Goal: Use online tool/utility: Use online tool/utility

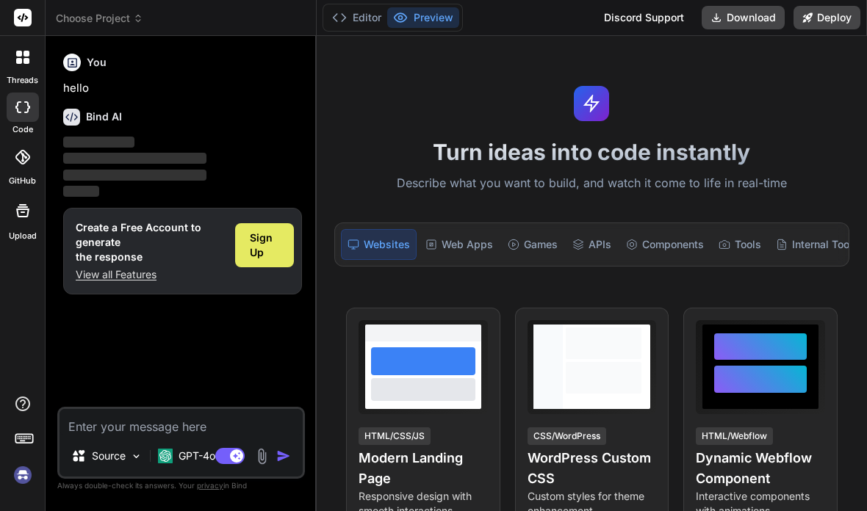
click at [256, 240] on span "Sign Up" at bounding box center [264, 245] width 29 height 29
click at [261, 227] on div "Sign Up" at bounding box center [264, 245] width 59 height 44
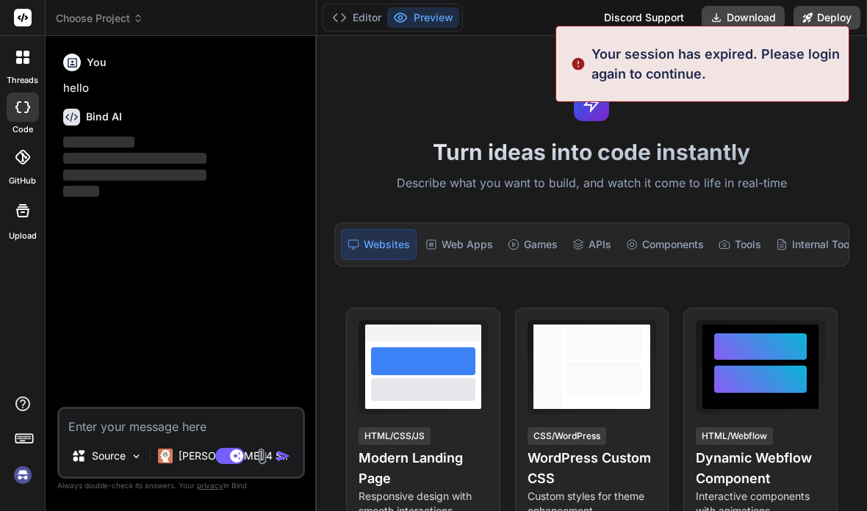
type textarea "x"
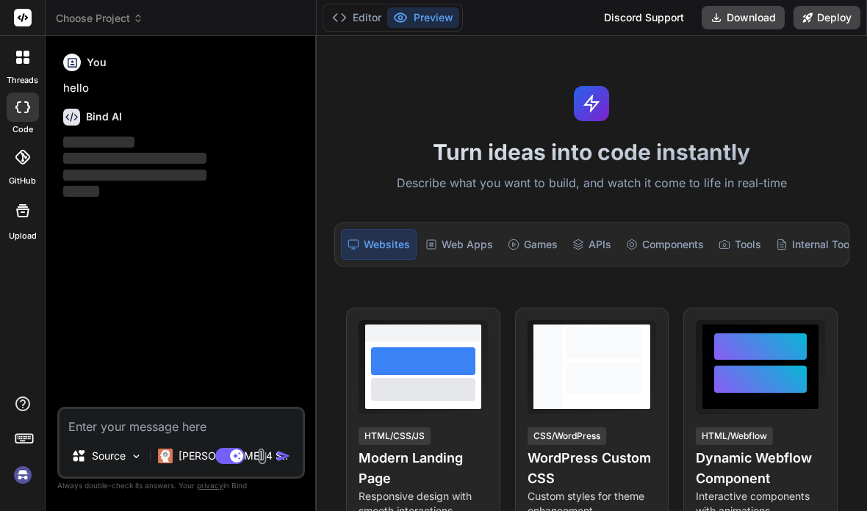
click at [121, 427] on textarea at bounding box center [181, 422] width 243 height 26
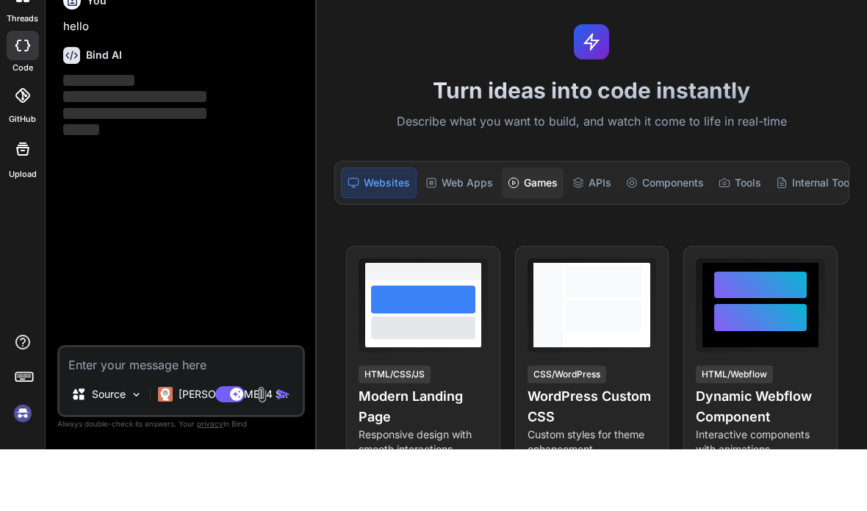
click at [520, 229] on div "Games" at bounding box center [533, 244] width 62 height 31
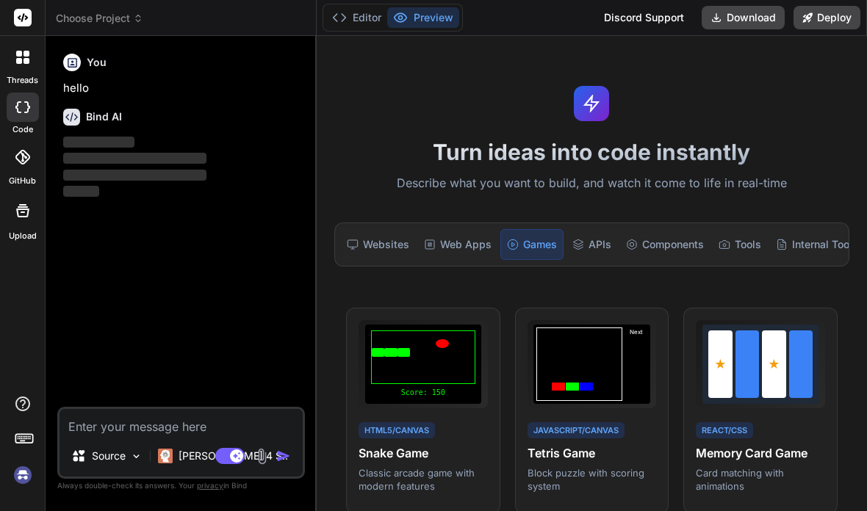
scroll to position [0, 0]
click at [394, 229] on div "Websites" at bounding box center [378, 244] width 74 height 31
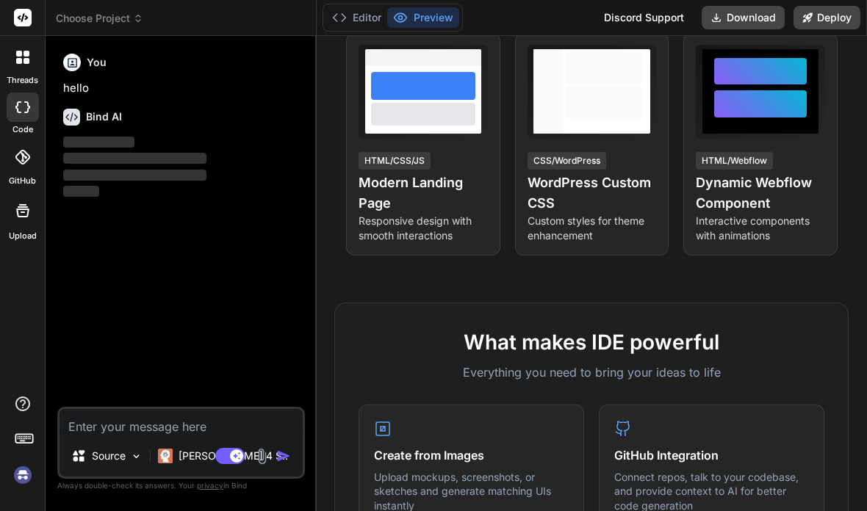
scroll to position [277, 0]
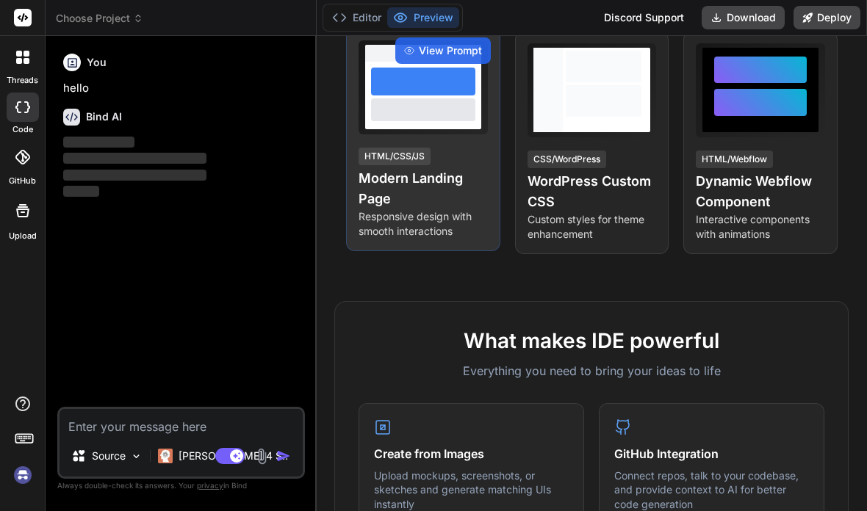
click at [417, 76] on div "View Prompt HTML/CSS/JS Modern Landing Page Responsive design with smooth inter…" at bounding box center [423, 139] width 154 height 223
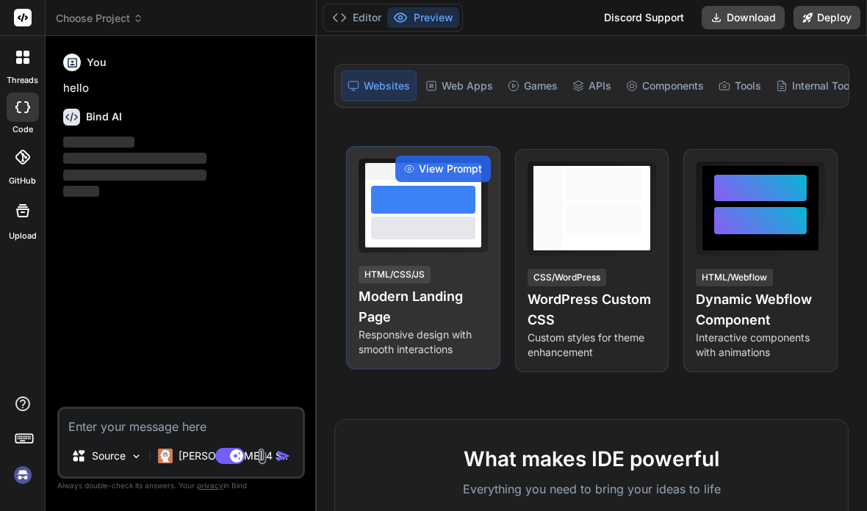
scroll to position [154, 0]
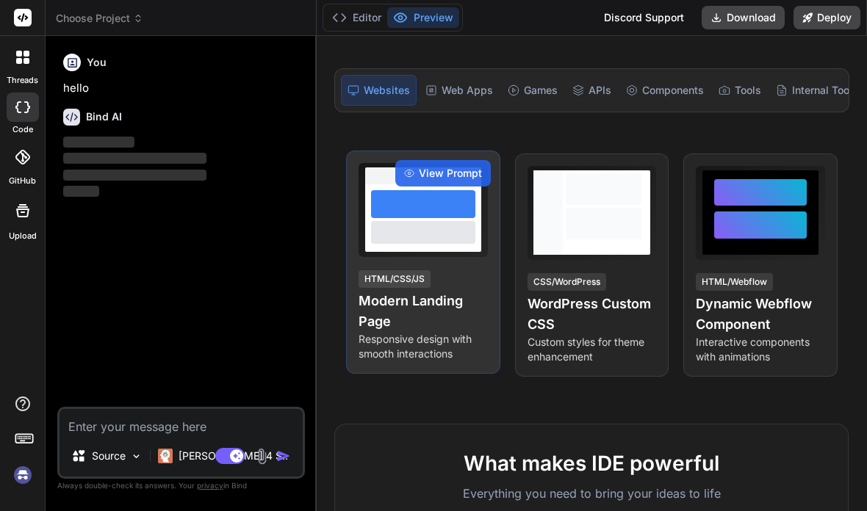
click at [414, 184] on div at bounding box center [423, 218] width 116 height 68
click at [437, 151] on div "View Prompt HTML/CSS/JS Modern Landing Page Responsive design with smooth inter…" at bounding box center [423, 262] width 154 height 223
click at [436, 166] on span "View Prompt" at bounding box center [450, 173] width 63 height 15
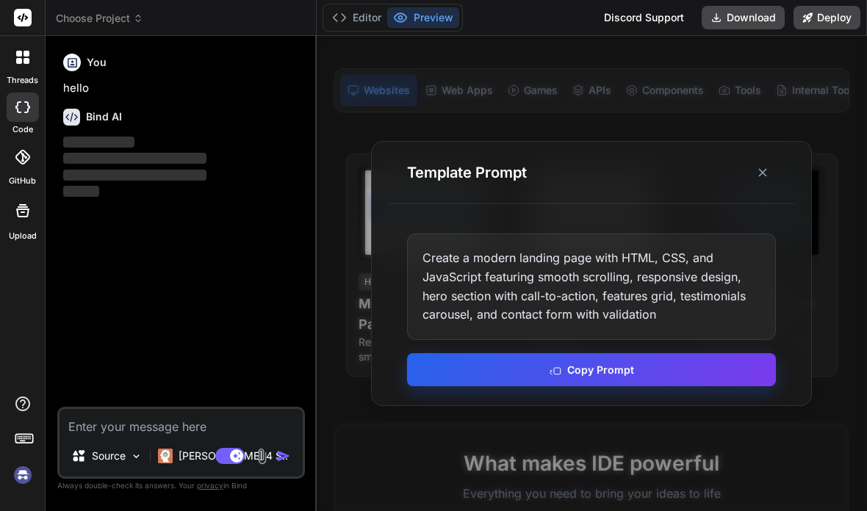
click at [589, 353] on button "Copy Prompt" at bounding box center [591, 369] width 369 height 33
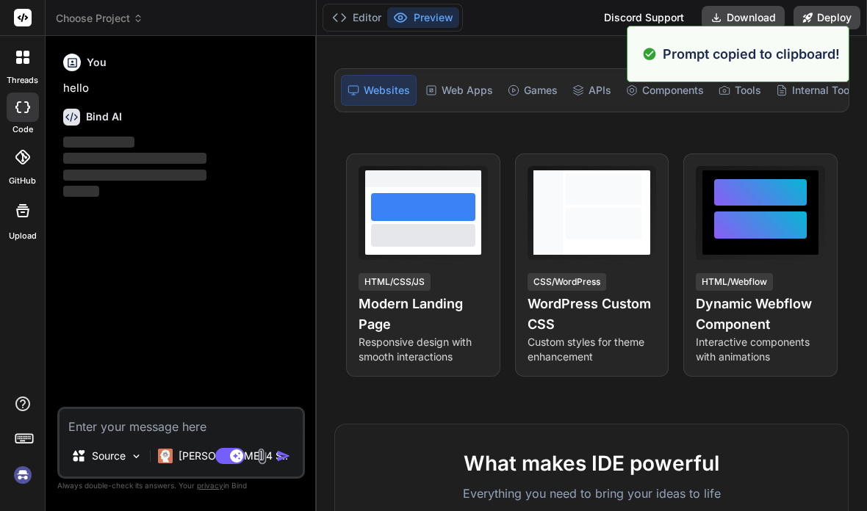
click at [213, 431] on textarea at bounding box center [181, 422] width 243 height 26
paste textarea "Create a modern landing page with HTML, CSS, and JavaScript featuring smooth sc…"
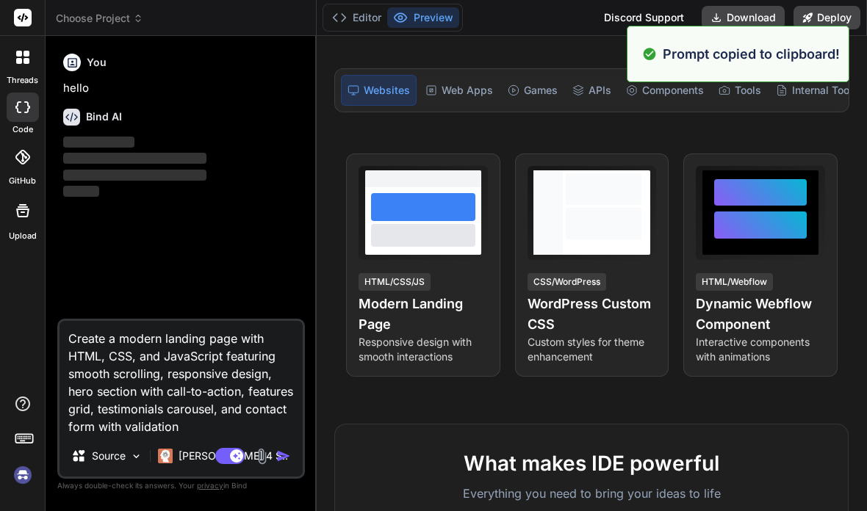
type textarea "Create a modern landing page with HTML, CSS, and JavaScript featuring smooth sc…"
type textarea "x"
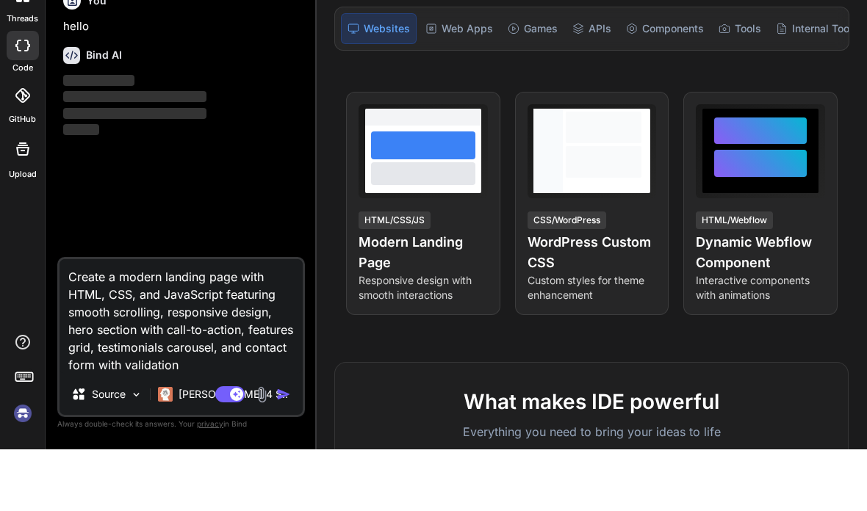
type textarea "Create a modern landing page with HTML, CSS, and JavaScript featuring smooth sc…"
type textarea "x"
type textarea "Create a modern landing page with HTML, CSS, and JavaScript featuring smooth sc…"
type textarea "x"
type textarea "Create a modern landing page with HTML, CSS, and JavaScript featuring smooth sc…"
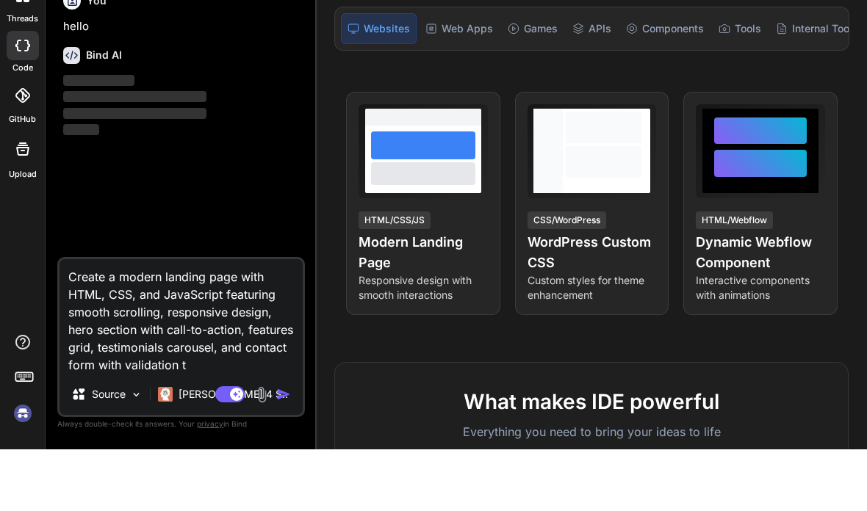
type textarea "x"
type textarea "Create a modern landing page with HTML, CSS, and JavaScript featuring smooth sc…"
type textarea "x"
type textarea "Create a modern landing page with HTML, CSS, and JavaScript featuring smooth sc…"
type textarea "x"
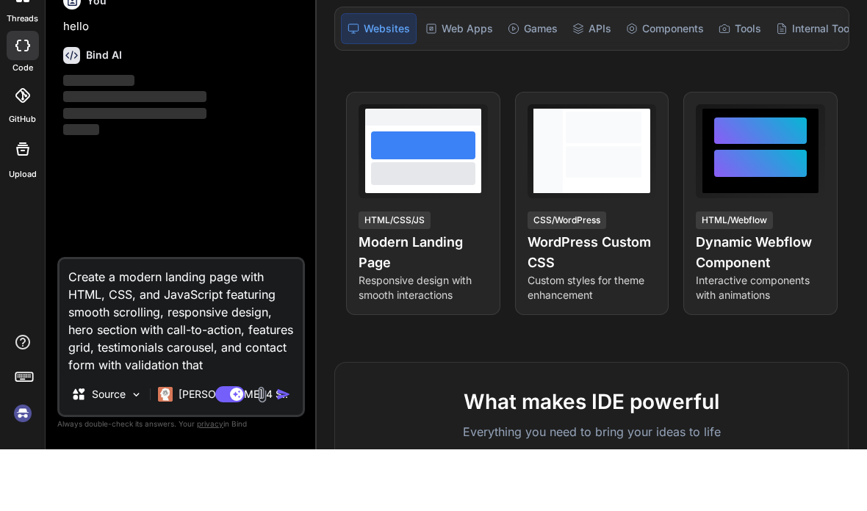
type textarea "Create a modern landing page with HTML, CSS, and JavaScript featuring smooth sc…"
type textarea "x"
type textarea "Create a modern landing page with HTML, CSS, and JavaScript featuring smooth sc…"
type textarea "x"
type textarea "Create a modern landing page with HTML, CSS, and JavaScript featuring smooth sc…"
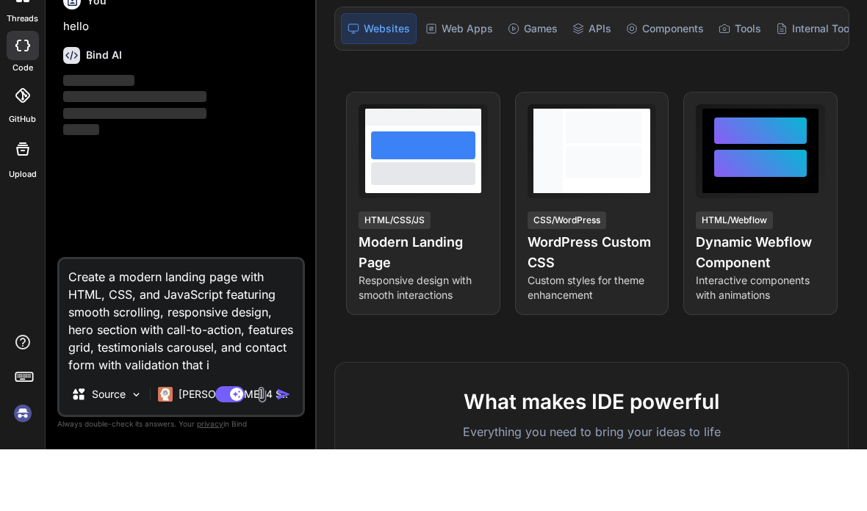
type textarea "x"
type textarea "Create a modern landing page with HTML, CSS, and JavaScript featuring smooth sc…"
type textarea "x"
type textarea "Create a modern landing page with HTML, CSS, and JavaScript featuring smooth sc…"
type textarea "x"
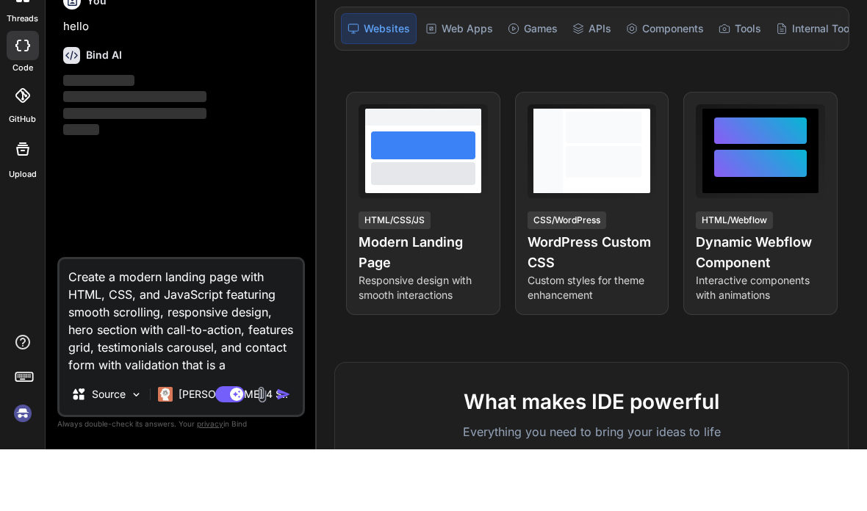
type textarea "Create a modern landing page with HTML, CSS, and JavaScript featuring smooth sc…"
type textarea "x"
type textarea "Create a modern landing page with HTML, CSS, and JavaScript featuring smooth sc…"
type textarea "x"
type textarea "Create a modern landing page with HTML, CSS, and JavaScript featuring smooth sc…"
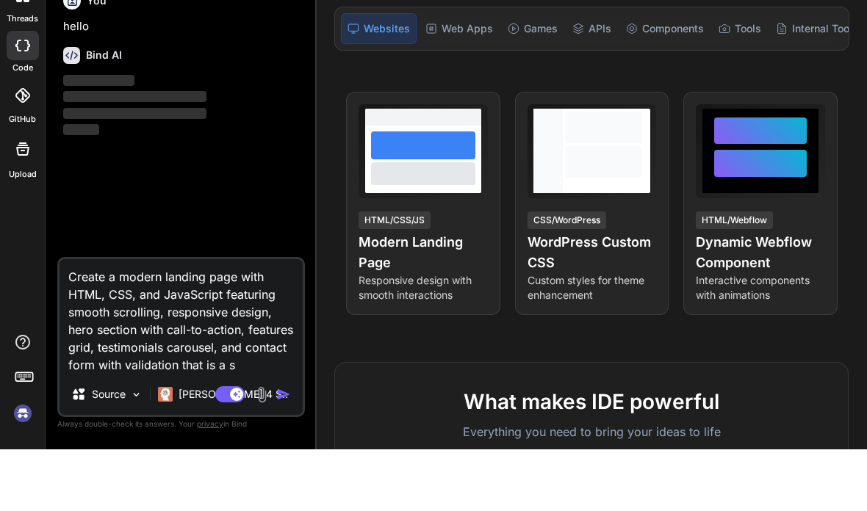
type textarea "x"
type textarea "Create a modern landing page with HTML, CSS, and JavaScript featuring smooth sc…"
type textarea "x"
type textarea "Create a modern landing page with HTML, CSS, and JavaScript featuring smooth sc…"
type textarea "x"
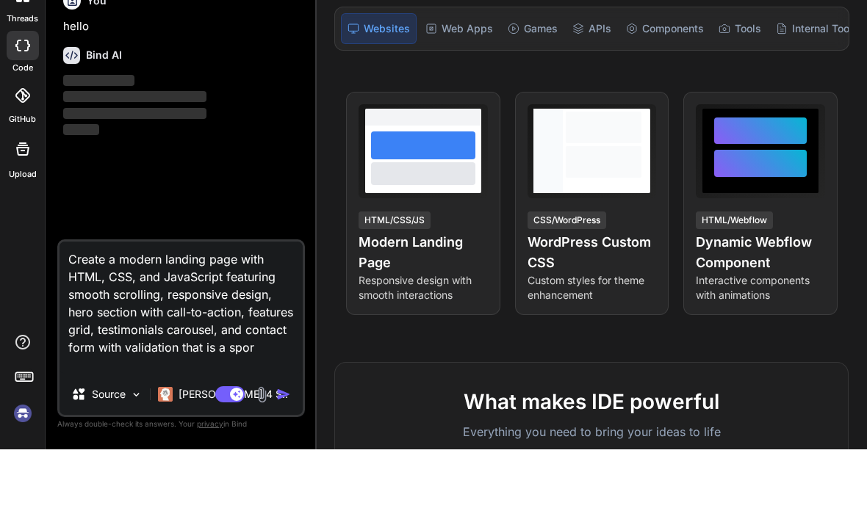
type textarea "Create a modern landing page with HTML, CSS, and JavaScript featuring smooth sc…"
type textarea "x"
type textarea "Create a modern landing page with HTML, CSS, and JavaScript featuring smooth sc…"
type textarea "x"
type textarea "Create a modern landing page with HTML, CSS, and JavaScript featuring smooth sc…"
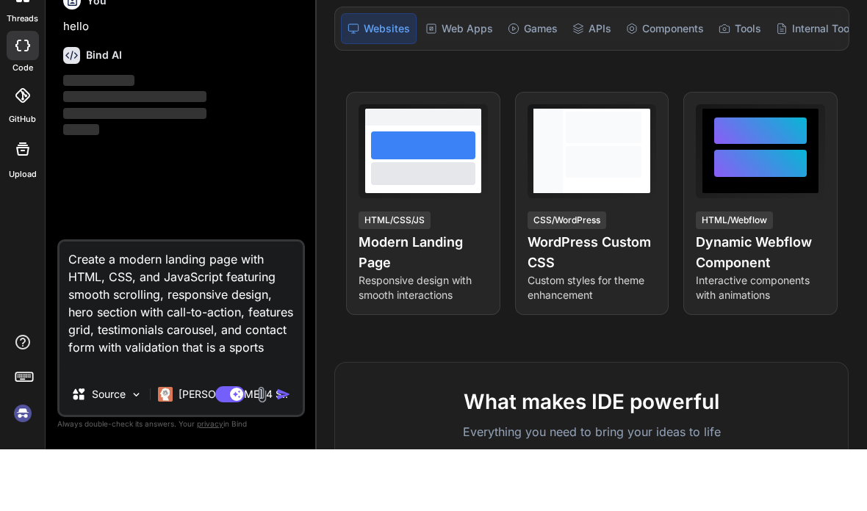
type textarea "x"
type textarea "Create a modern landing page with HTML, CSS, and JavaScript featuring smooth sc…"
type textarea "x"
type textarea "Create a modern landing page with HTML, CSS, and JavaScript featuring smooth sc…"
type textarea "x"
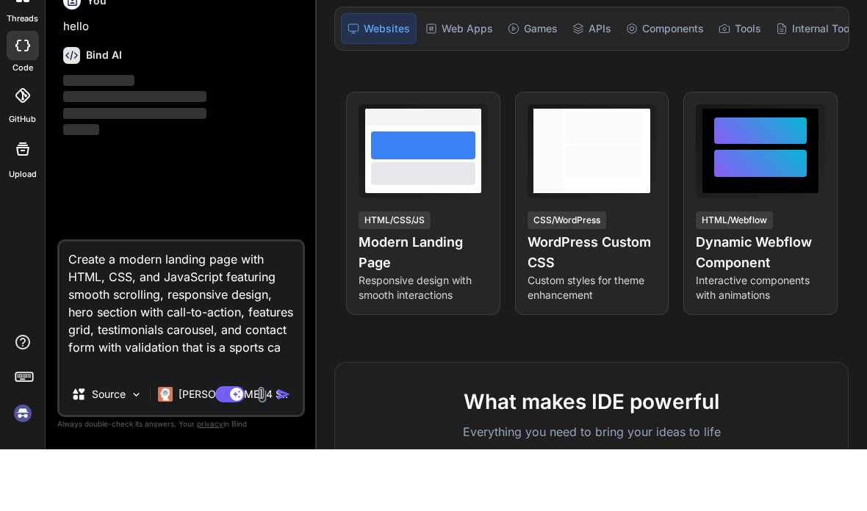
type textarea "Create a modern landing page with HTML, CSS, and JavaScript featuring smooth sc…"
type textarea "x"
type textarea "Create a modern landing page with HTML, CSS, and JavaScript featuring smooth sc…"
type textarea "x"
type textarea "Create a modern landing page with HTML, CSS, and JavaScript featuring smooth sc…"
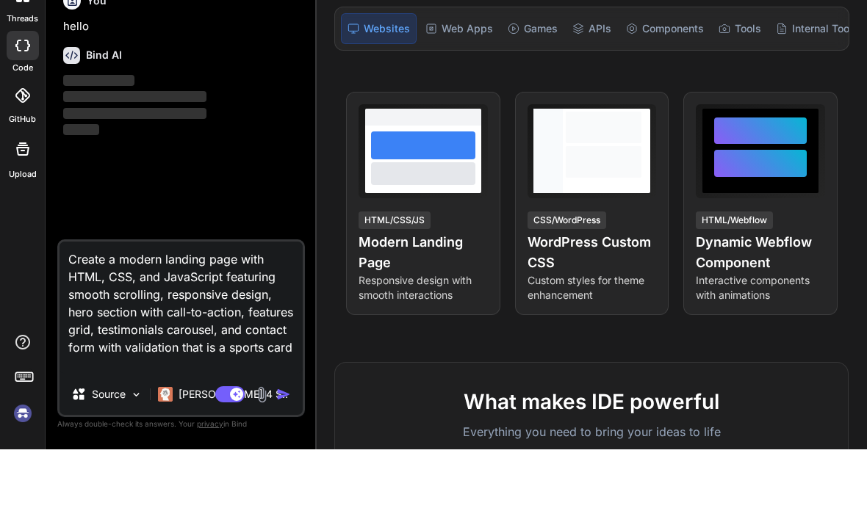
type textarea "x"
type textarea "Create a modern landing page with HTML, CSS, and JavaScript featuring smooth sc…"
type textarea "x"
type textarea "Create a modern landing page with HTML, CSS, and JavaScript featuring smooth sc…"
type textarea "x"
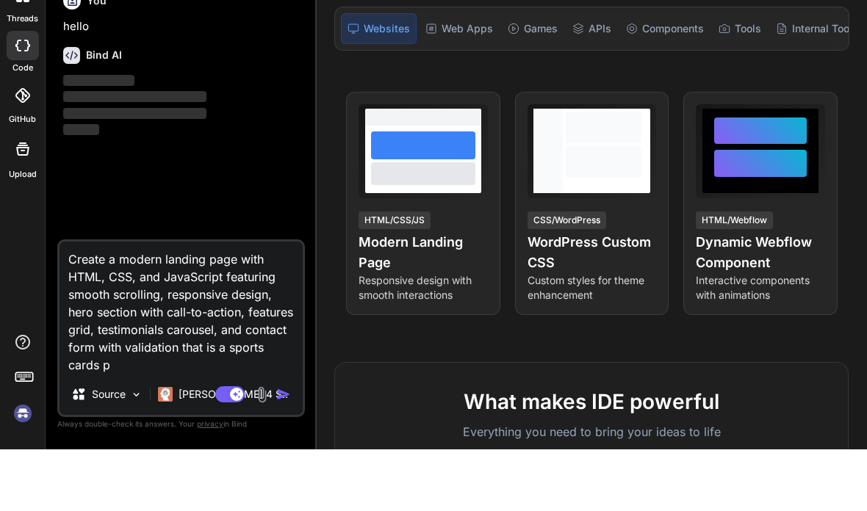
type textarea "Create a modern landing page with HTML, CSS, and JavaScript featuring smooth sc…"
type textarea "x"
type textarea "Create a modern landing page with HTML, CSS, and JavaScript featuring smooth sc…"
type textarea "x"
type textarea "Create a modern landing page with HTML, CSS, and JavaScript featuring smooth sc…"
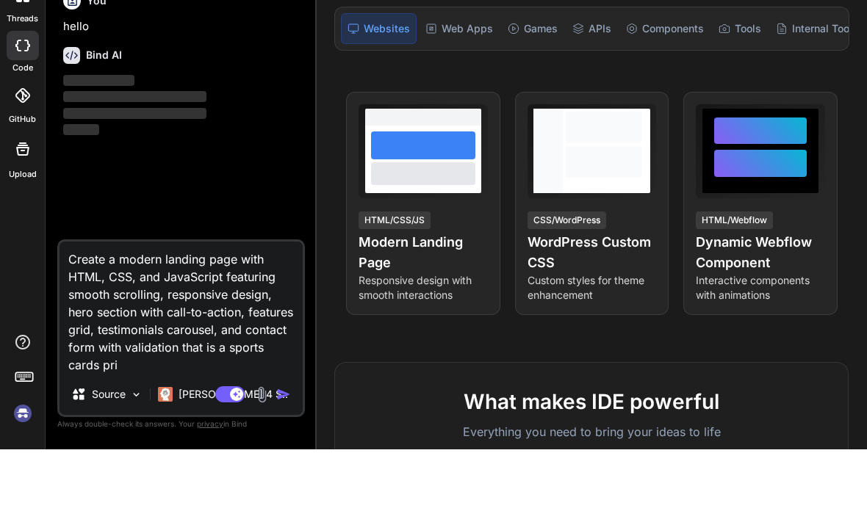
type textarea "x"
type textarea "Create a modern landing page with HTML, CSS, and JavaScript featuring smooth sc…"
type textarea "x"
type textarea "Create a modern landing page with HTML, CSS, and JavaScript featuring smooth sc…"
type textarea "x"
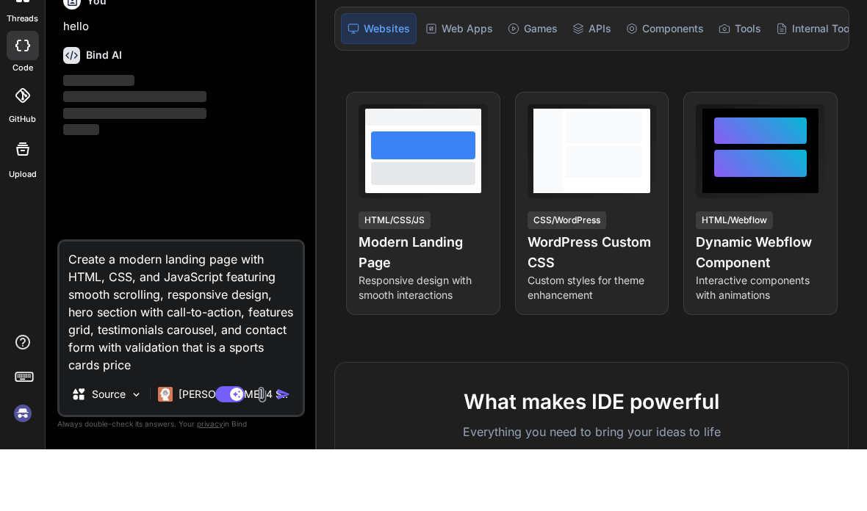
type textarea "Create a modern landing page with HTML, CSS, and JavaScript featuring smooth sc…"
type textarea "x"
type textarea "Create a modern landing page with HTML, CSS, and JavaScript featuring smooth sc…"
type textarea "x"
type textarea "Create a modern landing page with HTML, CSS, and JavaScript featuring smooth sc…"
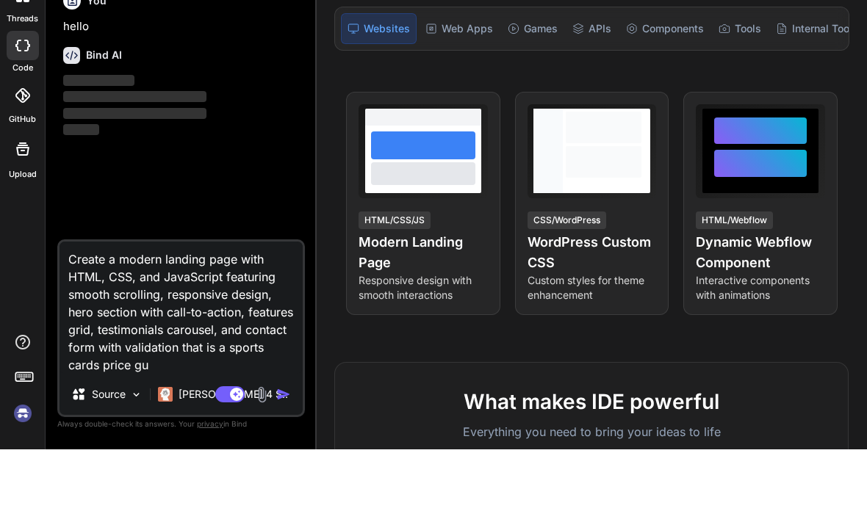
type textarea "x"
type textarea "Create a modern landing page with HTML, CSS, and JavaScript featuring smooth sc…"
type textarea "x"
type textarea "Create a modern landing page with HTML, CSS, and JavaScript featuring smooth sc…"
type textarea "x"
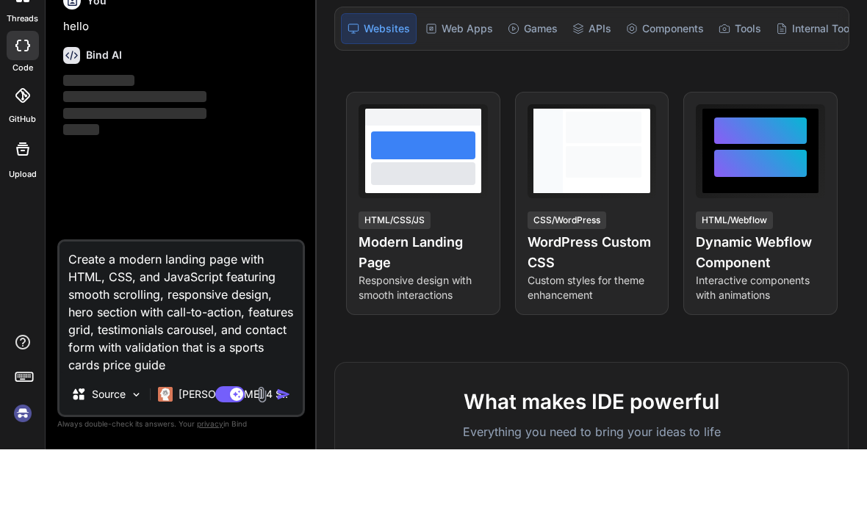
type textarea "Create a modern landing page with HTML, CSS, and JavaScript featuring smooth sc…"
type textarea "x"
type textarea "Create a modern landing page with HTML, CSS, and JavaScript featuring smooth sc…"
type textarea "x"
type textarea "Create a modern landing page with HTML, CSS, and JavaScript featuring smooth sc…"
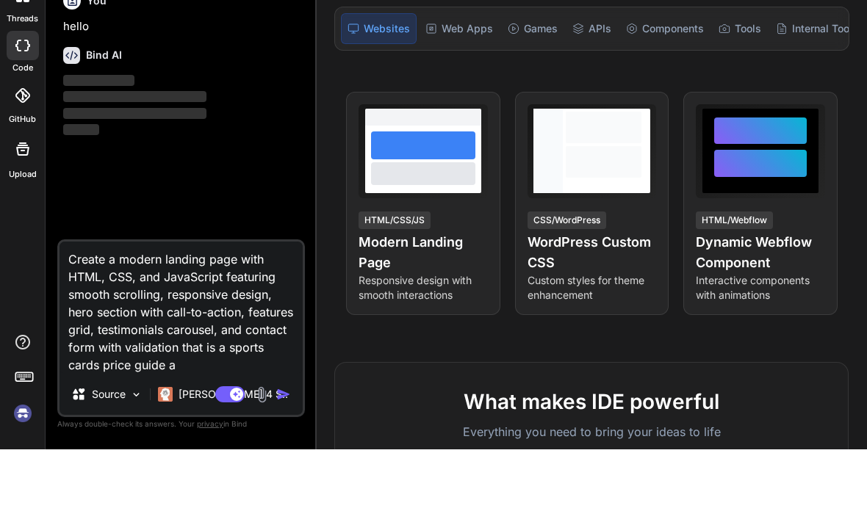
type textarea "x"
type textarea "Create a modern landing page with HTML, CSS, and JavaScript featuring smooth sc…"
type textarea "x"
type textarea "Create a modern landing page with HTML, CSS, and JavaScript featuring smooth sc…"
type textarea "x"
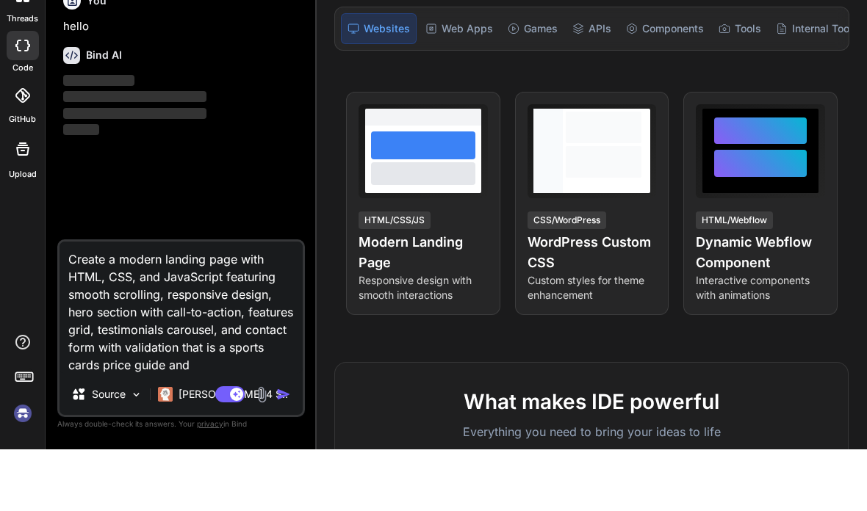
type textarea "Create a modern landing page with HTML, CSS, and JavaScript featuring smooth sc…"
type textarea "x"
type textarea "Create a modern landing page with HTML, CSS, and JavaScript featuring smooth sc…"
type textarea "x"
type textarea "Create a modern landing page with HTML, CSS, and JavaScript featuring smooth sc…"
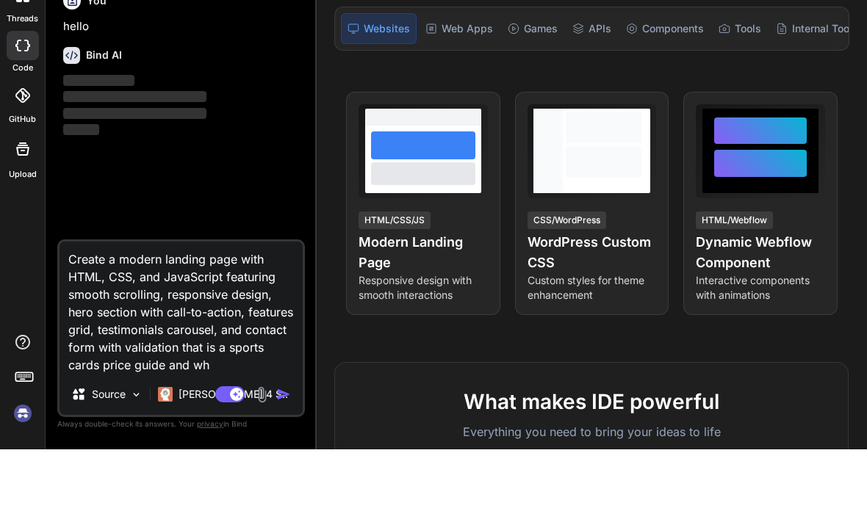
type textarea "x"
type textarea "Create a modern landing page with HTML, CSS, and JavaScript featuring smooth sc…"
type textarea "x"
type textarea "Create a modern landing page with HTML, CSS, and JavaScript featuring smooth sc…"
type textarea "x"
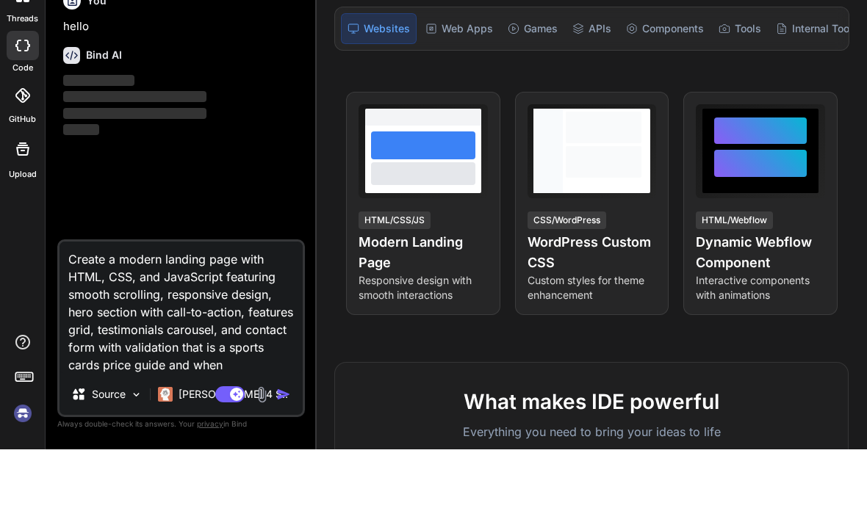
type textarea "Create a modern landing page with HTML, CSS, and JavaScript featuring smooth sc…"
type textarea "x"
type textarea "Create a modern landing page with HTML, CSS, and JavaScript featuring smooth sc…"
type textarea "x"
type textarea "Create a modern landing page with HTML, CSS, and JavaScript featuring smooth sc…"
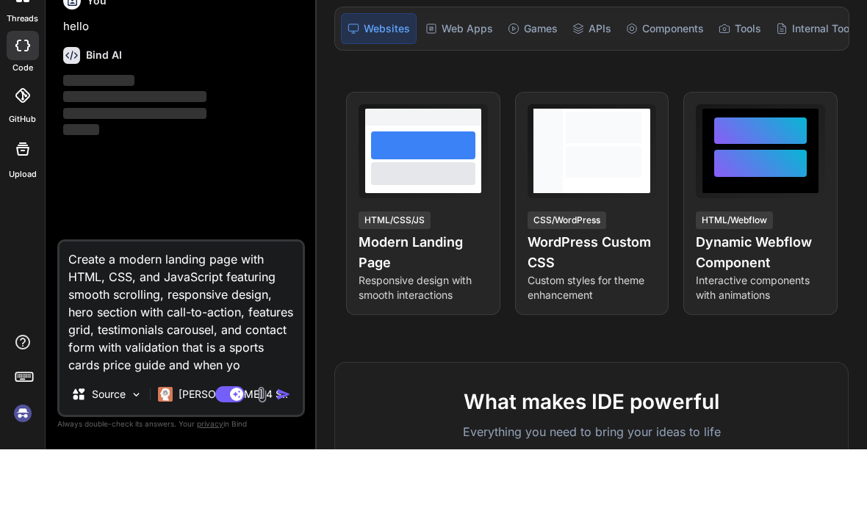
type textarea "x"
type textarea "Create a modern landing page with HTML, CSS, and JavaScript featuring smooth sc…"
type textarea "x"
type textarea "Create a modern landing page with HTML, CSS, and JavaScript featuring smooth sc…"
type textarea "x"
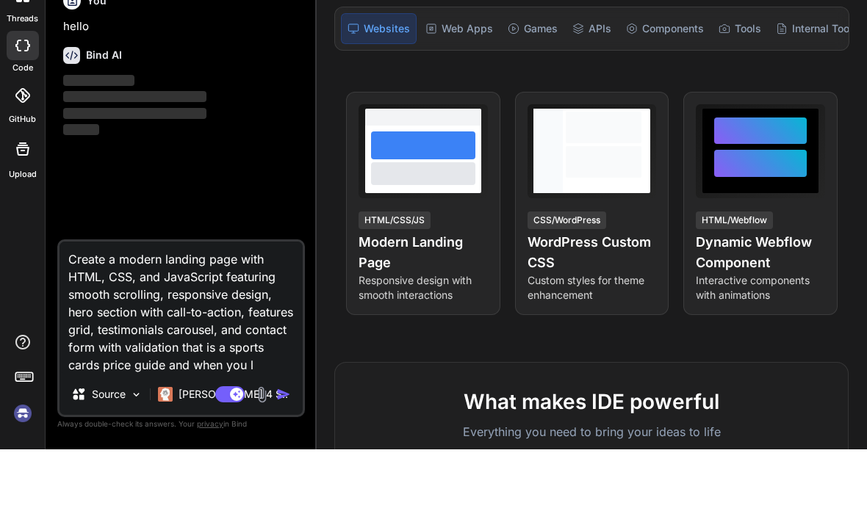
type textarea "Create a modern landing page with HTML, CSS, and JavaScript featuring smooth sc…"
type textarea "x"
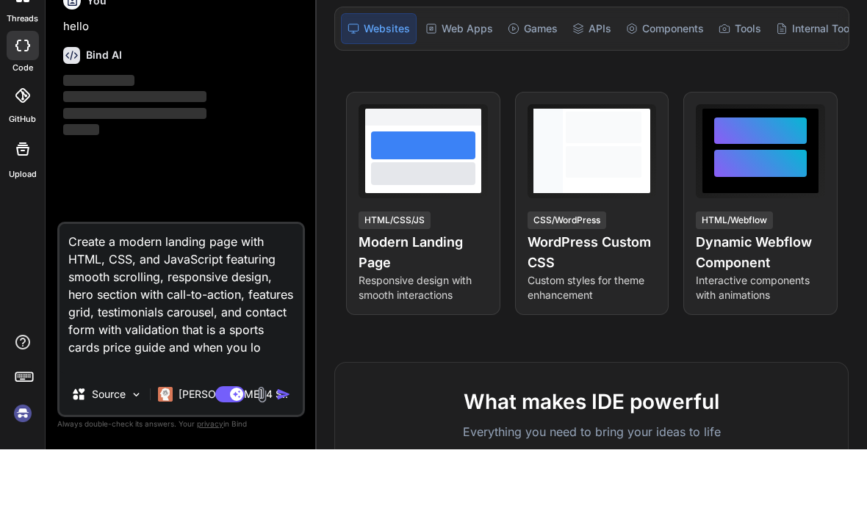
type textarea "Create a modern landing page with HTML, CSS, and JavaScript featuring smooth sc…"
type textarea "x"
type textarea "Create a modern landing page with HTML, CSS, and JavaScript featuring smooth sc…"
type textarea "x"
type textarea "Create a modern landing page with HTML, CSS, and JavaScript featuring smooth sc…"
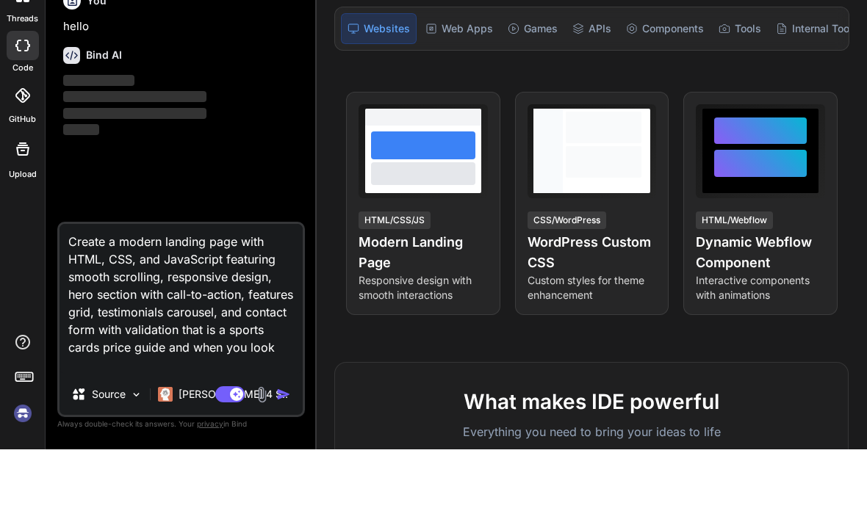
type textarea "x"
type textarea "Create a modern landing page with HTML, CSS, and JavaScript featuring smooth sc…"
type textarea "x"
type textarea "Create a modern landing page with HTML, CSS, and JavaScript featuring smooth sc…"
type textarea "x"
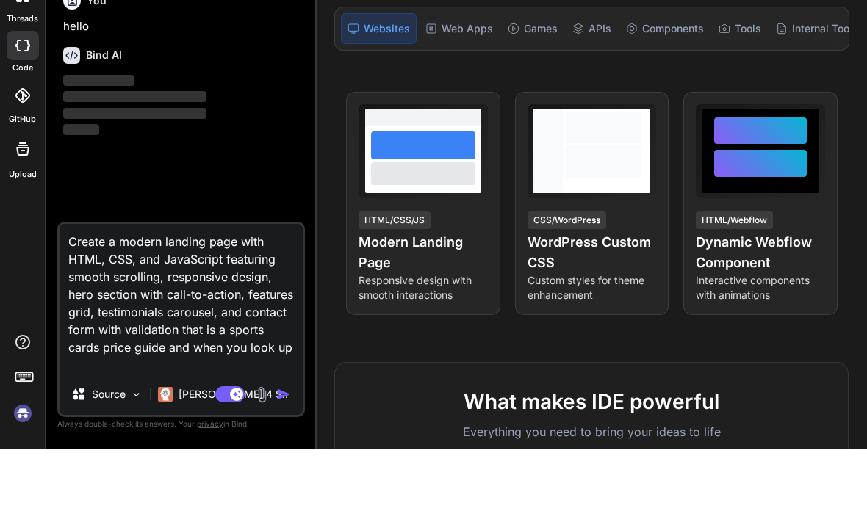
type textarea "Create a modern landing page with HTML, CSS, and JavaScript featuring smooth sc…"
type textarea "x"
type textarea "Create a modern landing page with HTML, CSS, and JavaScript featuring smooth sc…"
type textarea "x"
type textarea "Create a modern landing page with HTML, CSS, and JavaScript featuring smooth sc…"
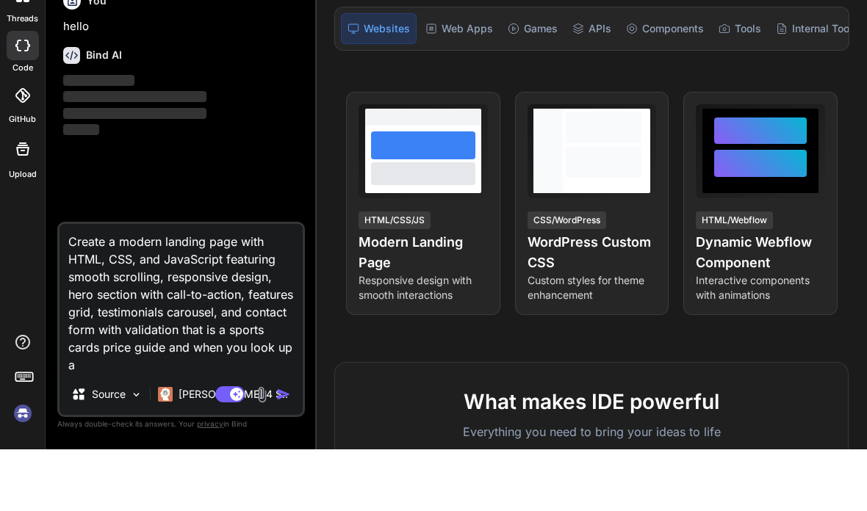
type textarea "x"
type textarea "Create a modern landing page with HTML, CSS, and JavaScript featuring smooth sc…"
type textarea "x"
type textarea "Create a modern landing page with HTML, CSS, and JavaScript featuring smooth sc…"
type textarea "x"
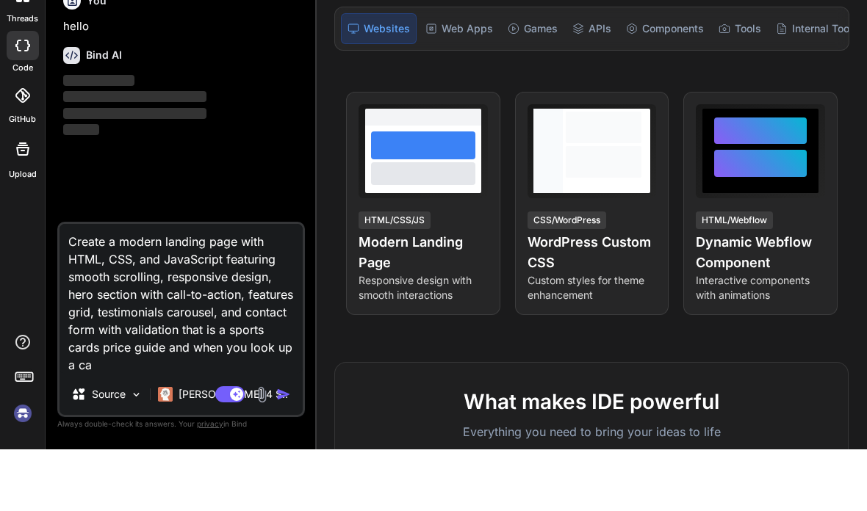
type textarea "Create a modern landing page with HTML, CSS, and JavaScript featuring smooth sc…"
type textarea "x"
type textarea "Create a modern landing page with HTML, CSS, and JavaScript featuring smooth sc…"
type textarea "x"
type textarea "Create a modern landing page with HTML, CSS, and JavaScript featuring smooth sc…"
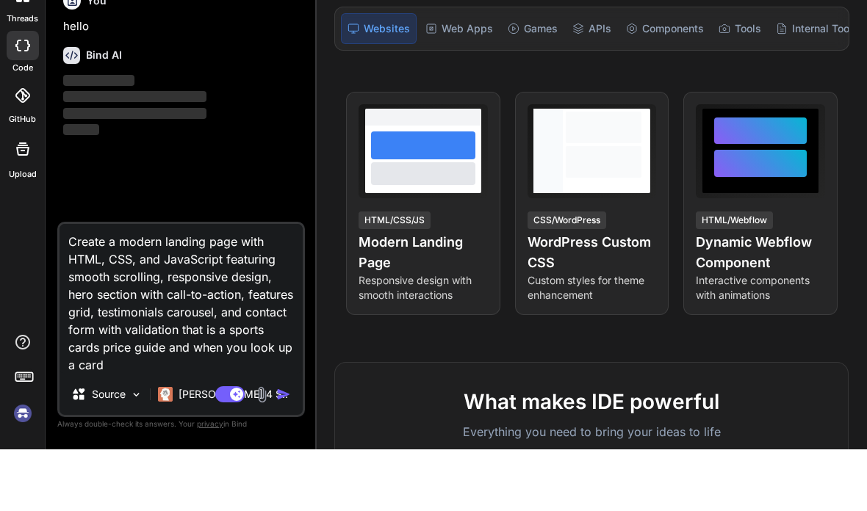
type textarea "x"
type textarea "Create a modern landing page with HTML, CSS, and JavaScript featuring smooth sc…"
type textarea "x"
type textarea "Create a modern landing page with HTML, CSS, and JavaScript featuring smooth sc…"
type textarea "x"
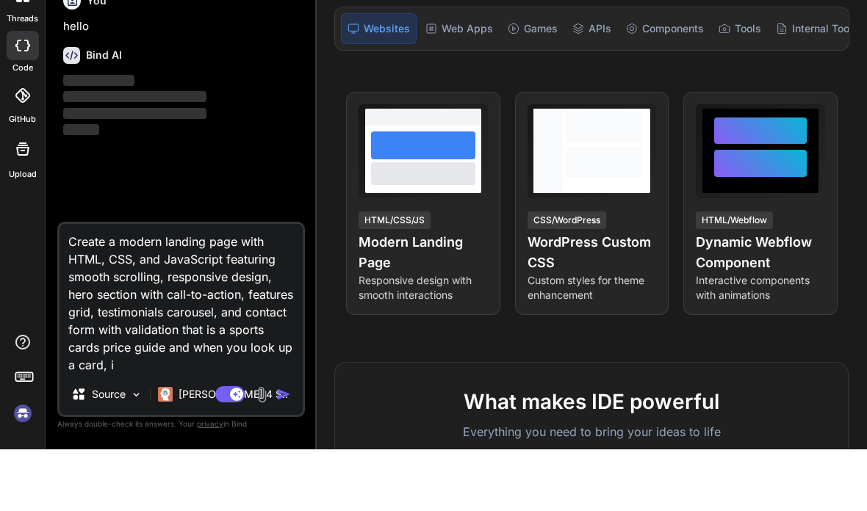
type textarea "Create a modern landing page with HTML, CSS, and JavaScript featuring smooth sc…"
type textarea "x"
type textarea "Create a modern landing page with HTML, CSS, and JavaScript featuring smooth sc…"
type textarea "x"
type textarea "Create a modern landing page with HTML, CSS, and JavaScript featuring smooth sc…"
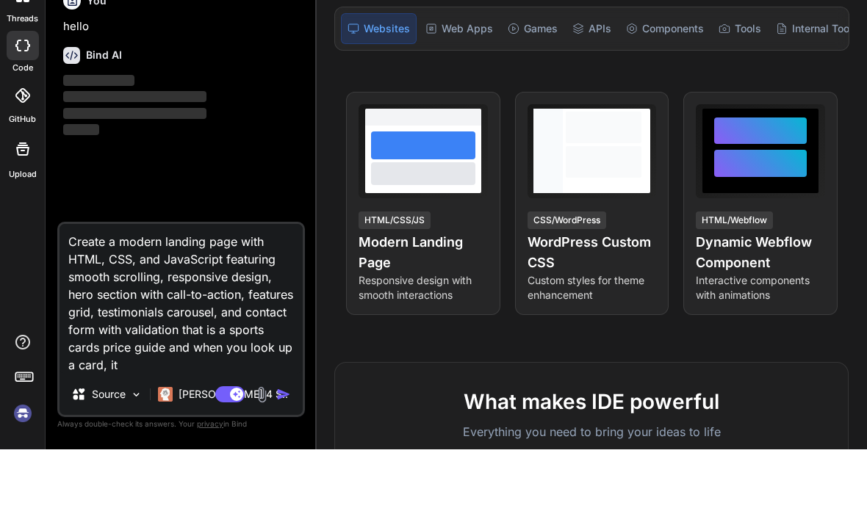
type textarea "x"
type textarea "Create a modern landing page with HTML, CSS, and JavaScript featuring smooth sc…"
type textarea "x"
type textarea "Create a modern landing page with HTML, CSS, and JavaScript featuring smooth sc…"
type textarea "x"
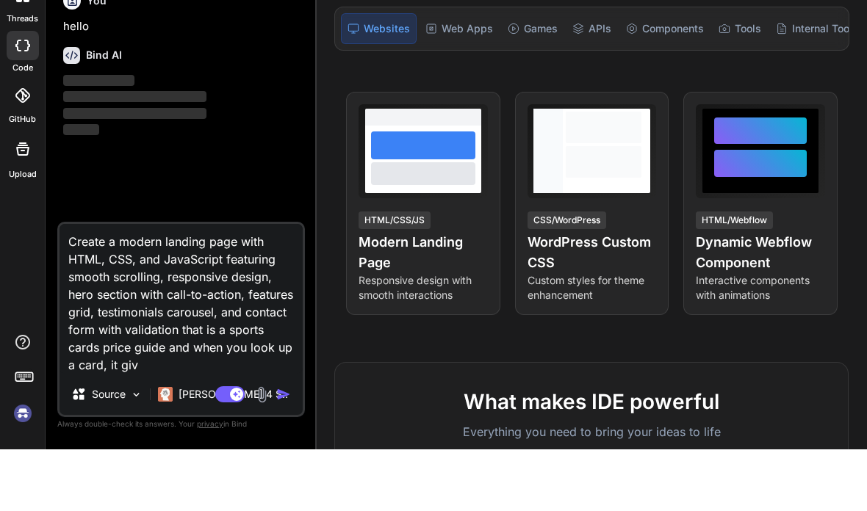
type textarea "Create a modern landing page with HTML, CSS, and JavaScript featuring smooth sc…"
type textarea "x"
type textarea "Create a modern landing page with HTML, CSS, and JavaScript featuring smooth sc…"
type textarea "x"
type textarea "Create a modern landing page with HTML, CSS, and JavaScript featuring smooth sc…"
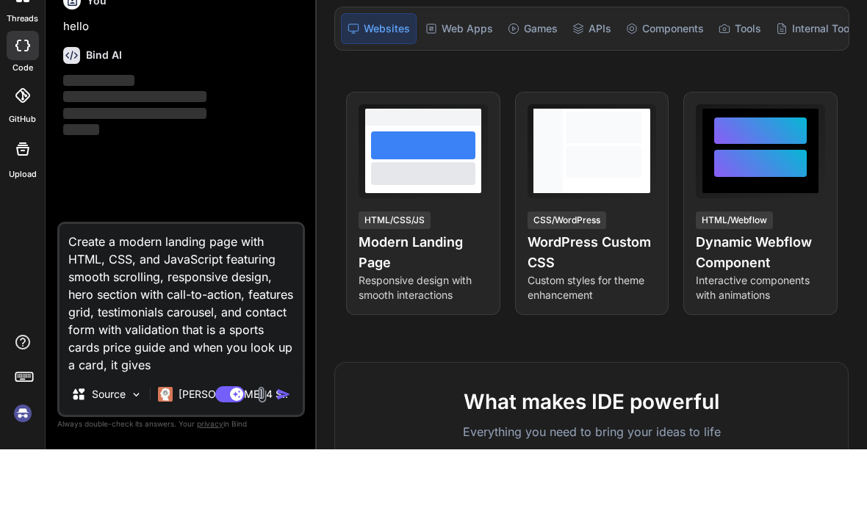
type textarea "x"
type textarea "Create a modern landing page with HTML, CSS, and JavaScript featuring smooth sc…"
type textarea "x"
type textarea "Create a modern landing page with HTML, CSS, and JavaScript featuring smooth sc…"
type textarea "x"
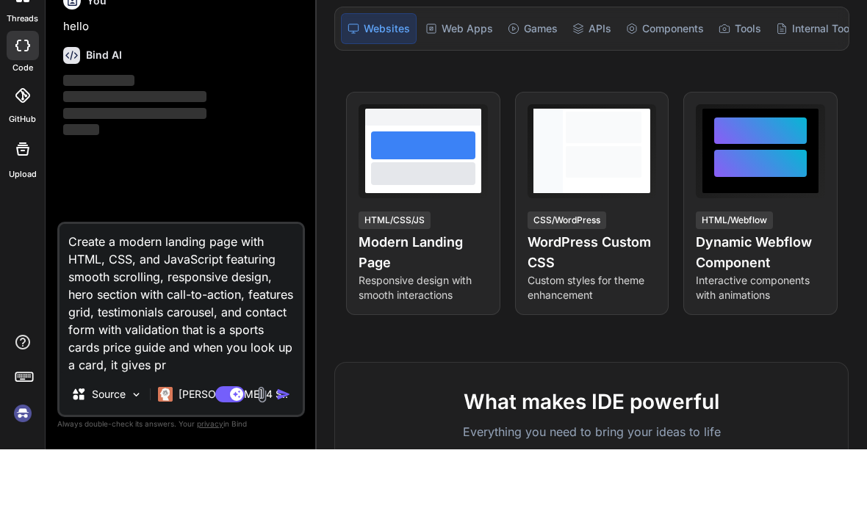
type textarea "Create a modern landing page with HTML, CSS, and JavaScript featuring smooth sc…"
type textarea "x"
type textarea "Create a modern landing page with HTML, CSS, and JavaScript featuring smooth sc…"
type textarea "x"
type textarea "Create a modern landing page with HTML, CSS, and JavaScript featuring smooth sc…"
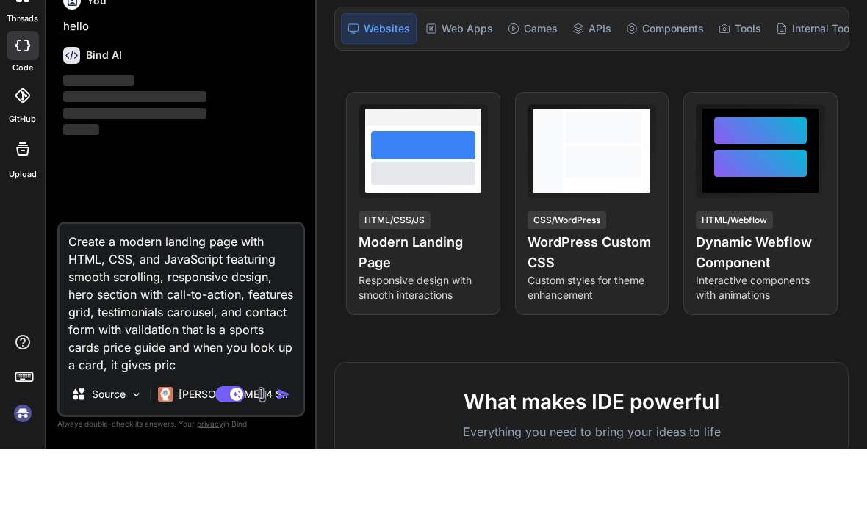
type textarea "x"
type textarea "Create a modern landing page with HTML, CSS, and JavaScript featuring smooth sc…"
type textarea "x"
type textarea "Create a modern landing page with HTML, CSS, and JavaScript featuring smooth sc…"
type textarea "x"
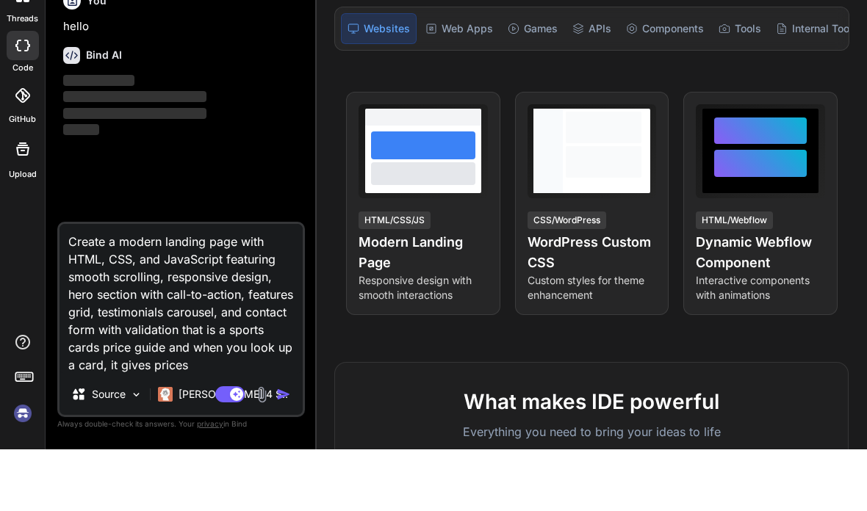
type textarea "Create a modern landing page with HTML, CSS, and JavaScript featuring smooth sc…"
type textarea "x"
type textarea "Create a modern landing page with HTML, CSS, and JavaScript featuring smooth sc…"
type textarea "x"
type textarea "Create a modern landing page with HTML, CSS, and JavaScript featuring smooth sc…"
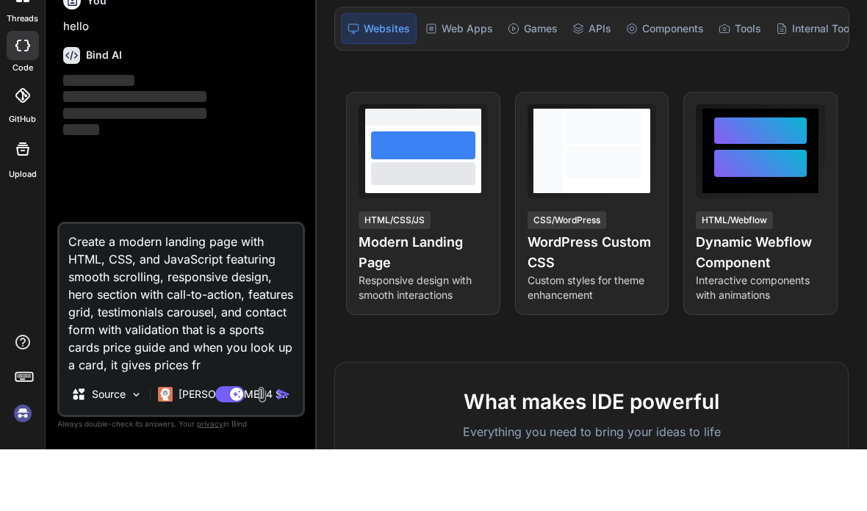
type textarea "x"
type textarea "Create a modern landing page with HTML, CSS, and JavaScript featuring smooth sc…"
type textarea "x"
type textarea "Create a modern landing page with HTML, CSS, and JavaScript featuring smooth sc…"
type textarea "x"
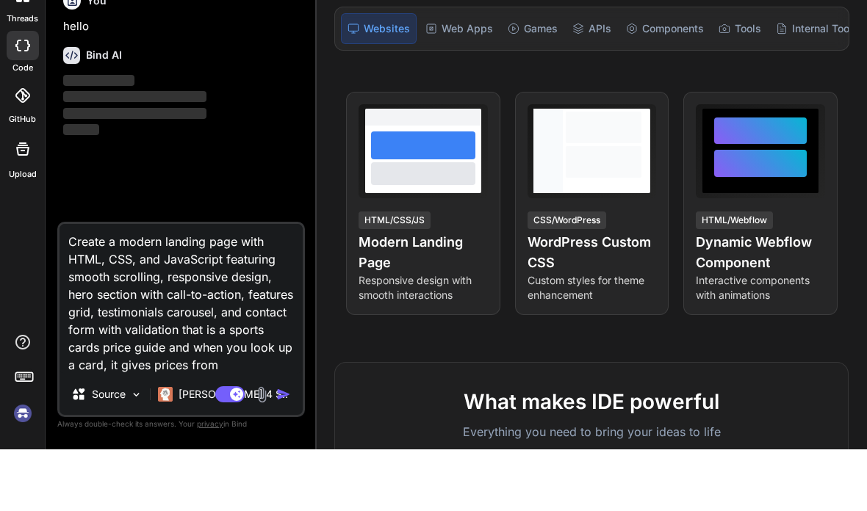
type textarea "Create a modern landing page with HTML, CSS, and JavaScript featuring smooth sc…"
type textarea "x"
type textarea "Create a modern landing page with HTML, CSS, and JavaScript featuring smooth sc…"
type textarea "x"
type textarea "Create a modern landing page with HTML, CSS, and JavaScript featuring smooth sc…"
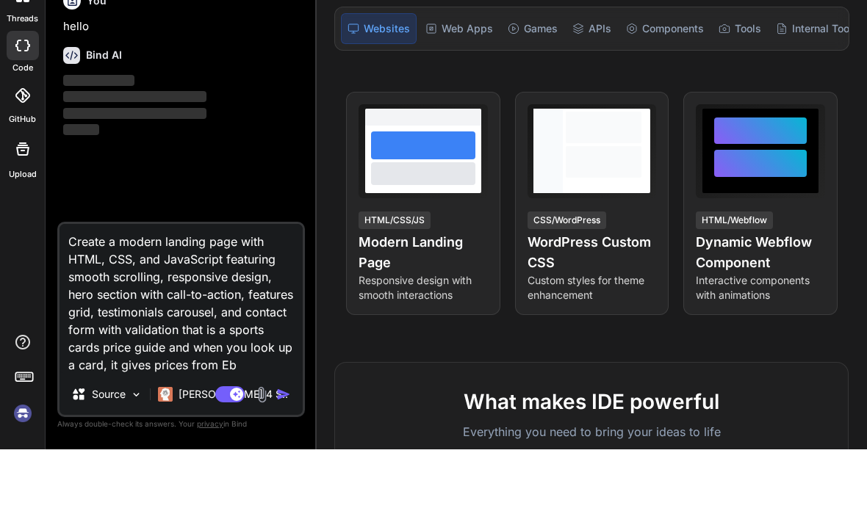
type textarea "x"
type textarea "Create a modern landing page with HTML, CSS, and JavaScript featuring smooth sc…"
type textarea "x"
type textarea "Create a modern landing page with HTML, CSS, and JavaScript featuring smooth sc…"
type textarea "x"
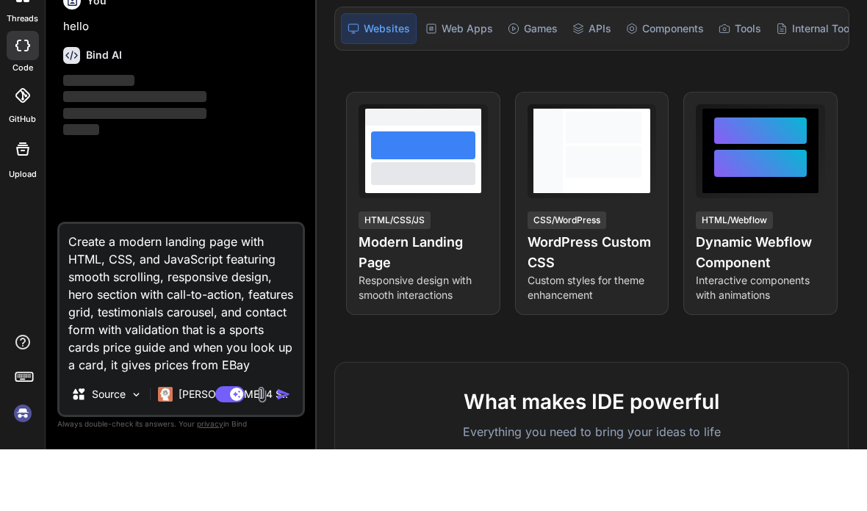
type textarea "Create a modern landing page with HTML, CSS, and JavaScript featuring smooth sc…"
type textarea "x"
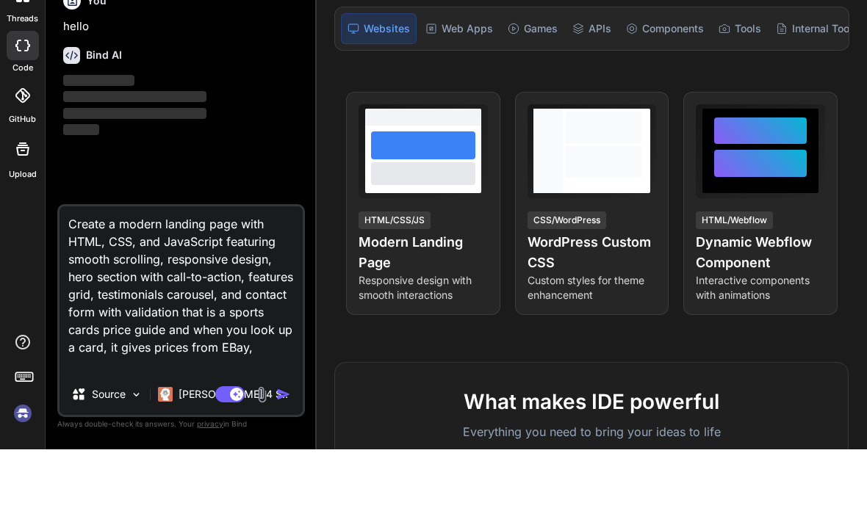
type textarea "Create a modern landing page with HTML, CSS, and JavaScript featuring smooth sc…"
type textarea "x"
type textarea "Create a modern landing page with HTML, CSS, and JavaScript featuring smooth sc…"
type textarea "x"
type textarea "Create a modern landing page with HTML, CSS, and JavaScript featuring smooth sc…"
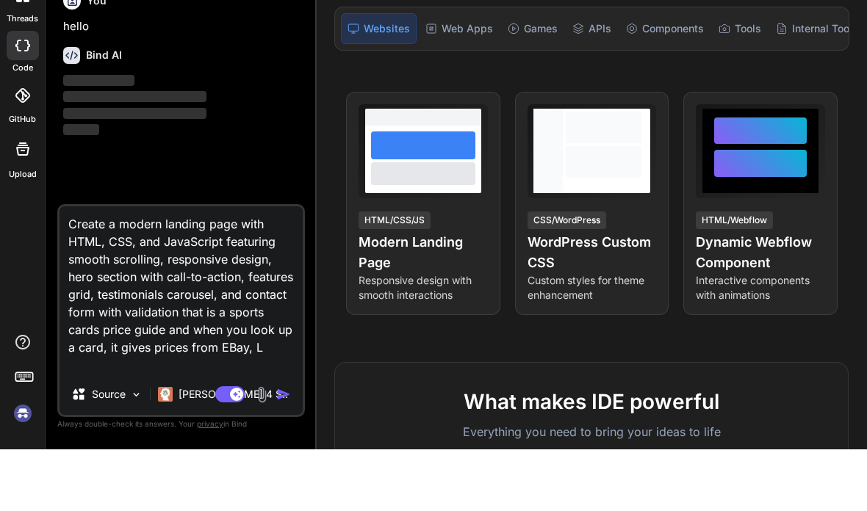
type textarea "x"
type textarea "Create a modern landing page with HTML, CSS, and JavaScript featuring smooth sc…"
type textarea "x"
type textarea "Create a modern landing page with HTML, CSS, and JavaScript featuring smooth sc…"
type textarea "x"
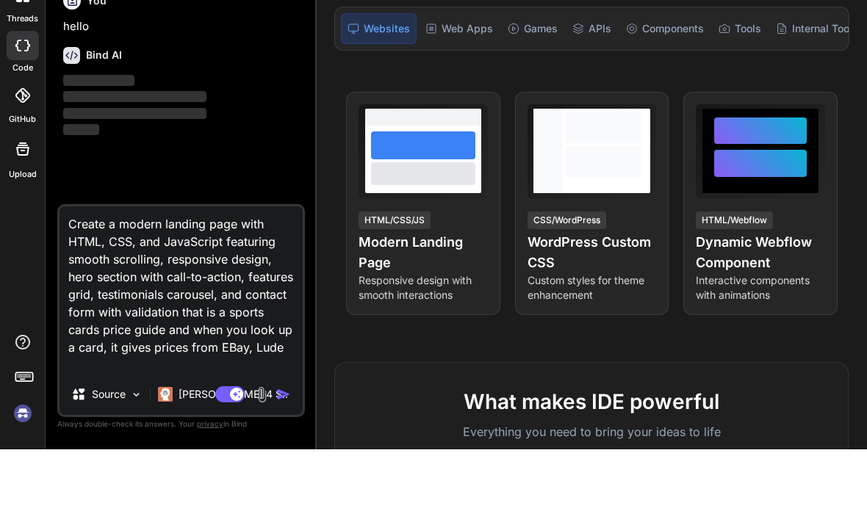
type textarea "Create a modern landing page with HTML, CSS, and JavaScript featuring smooth sc…"
type textarea "x"
type textarea "Create a modern landing page with HTML, CSS, and JavaScript featuring smooth sc…"
click at [292, 442] on div "Source Claude 4 S.." at bounding box center [181, 459] width 243 height 35
click at [277, 449] on img "button" at bounding box center [283, 456] width 15 height 15
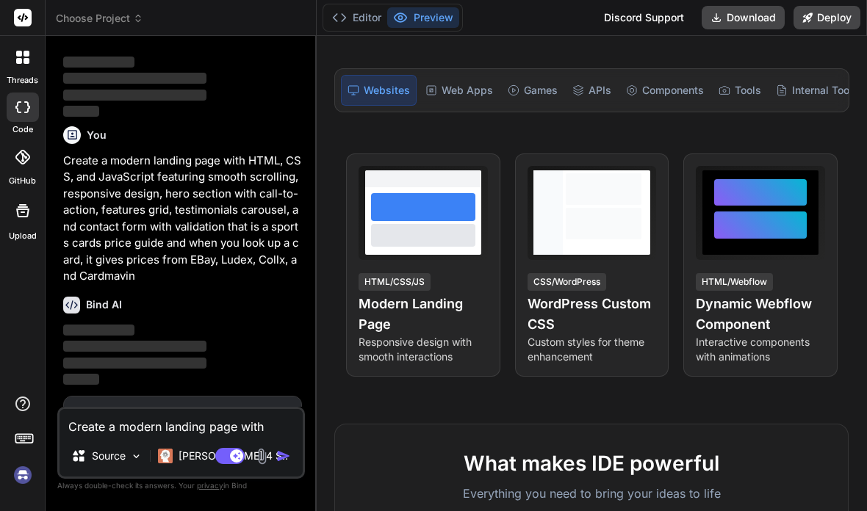
scroll to position [98, 0]
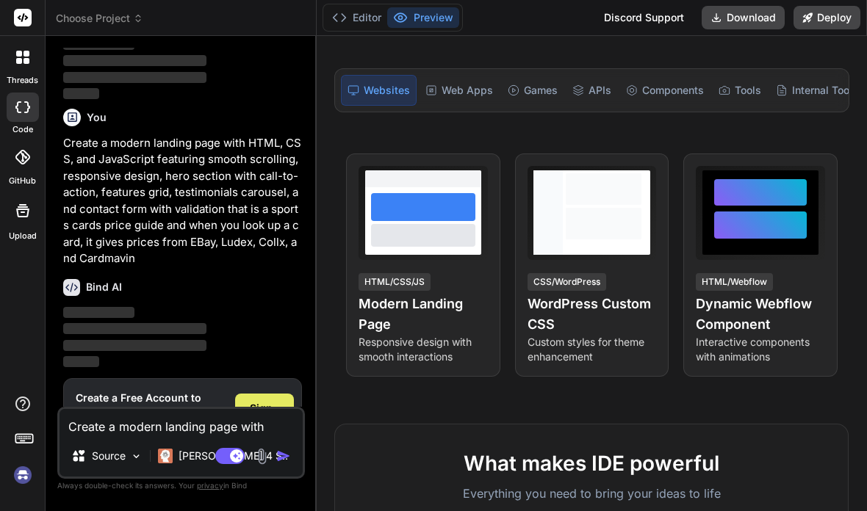
click at [255, 401] on span "Sign Up" at bounding box center [264, 415] width 29 height 29
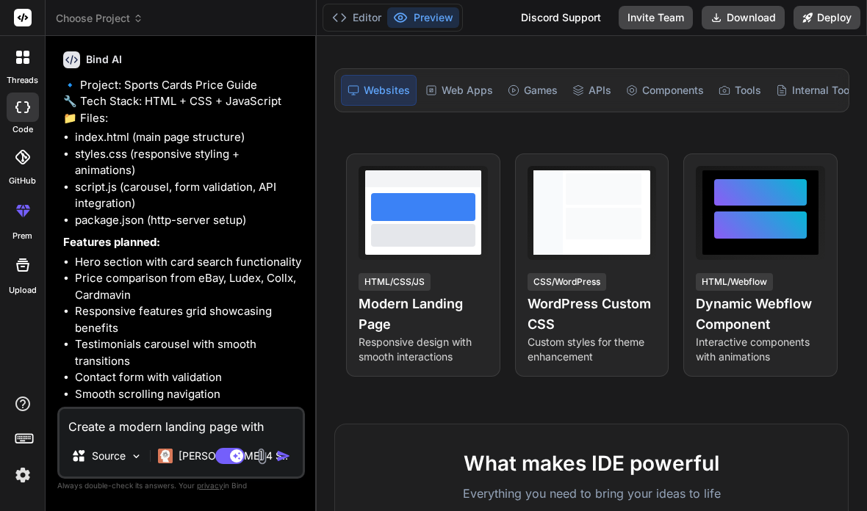
scroll to position [324, 0]
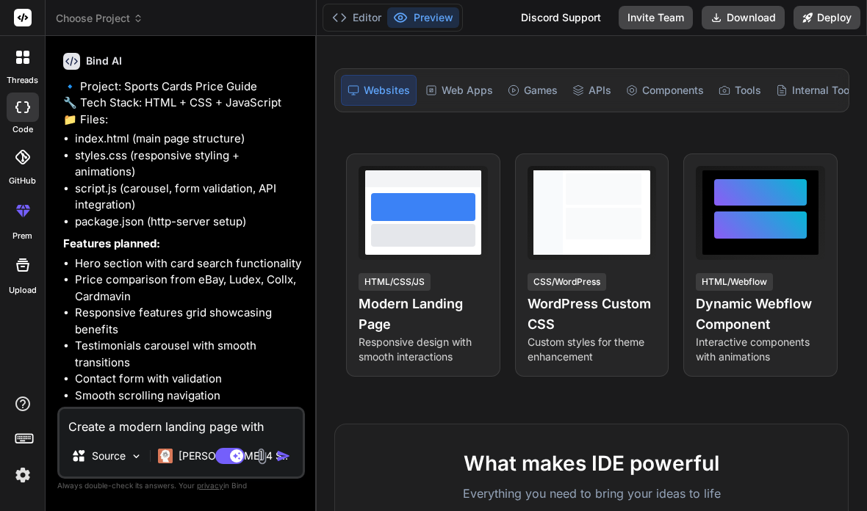
click at [135, 423] on textarea "Create a modern landing page with HTML, CSS, and JavaScript featuring smooth sc…" at bounding box center [181, 422] width 243 height 26
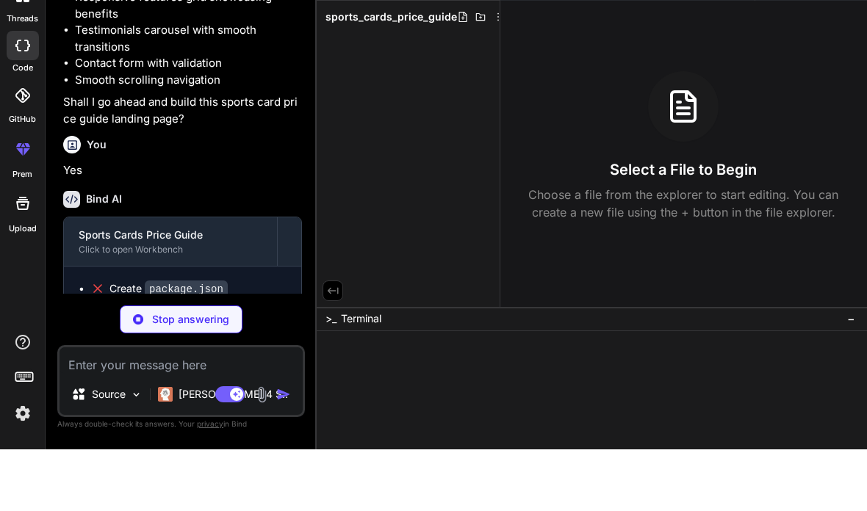
scroll to position [578, 0]
click at [117, 366] on div "Create index.html" at bounding box center [162, 373] width 106 height 15
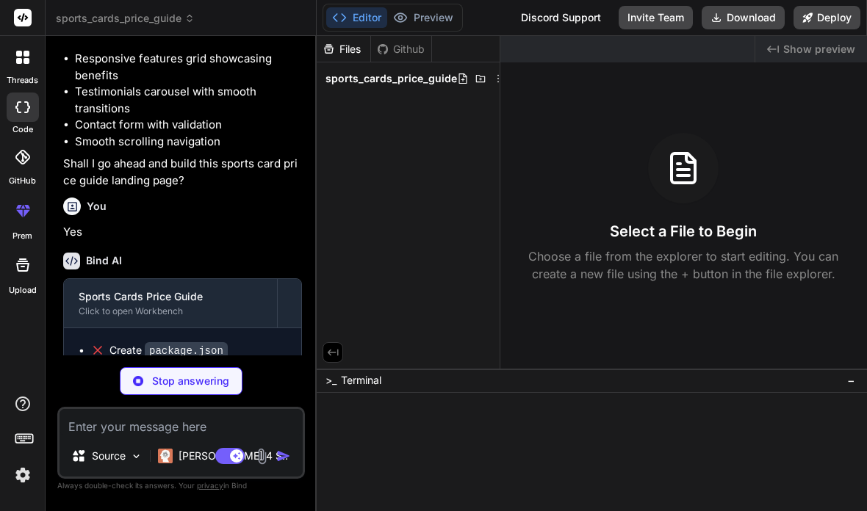
click at [176, 365] on code "index.html" at bounding box center [180, 374] width 71 height 18
click at [118, 430] on textarea at bounding box center [181, 422] width 243 height 26
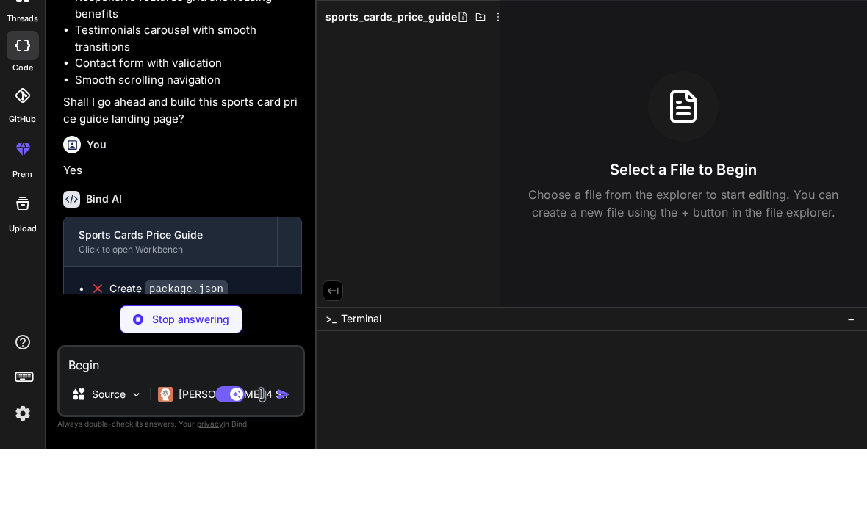
click at [274, 409] on textarea "Begin" at bounding box center [181, 422] width 243 height 26
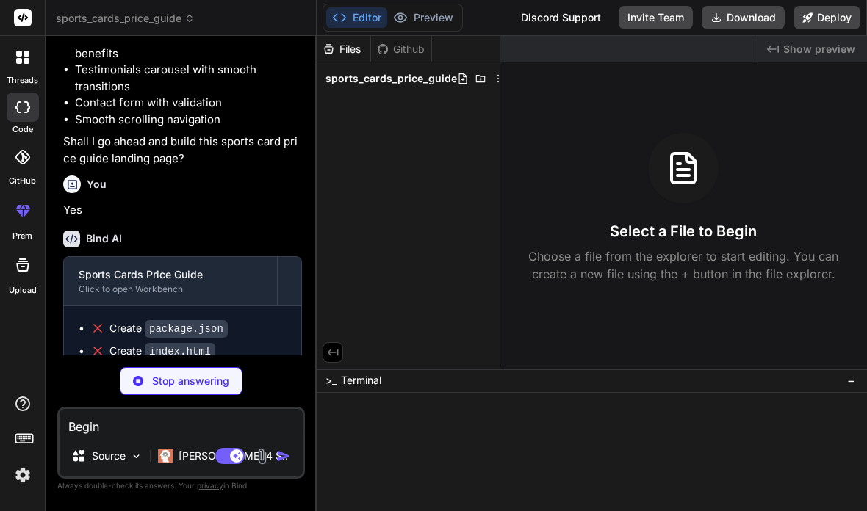
scroll to position [50, 0]
click at [557, 248] on p "Choose a file from the explorer to start editing. You can create a new file usi…" at bounding box center [683, 265] width 329 height 35
click at [615, 221] on h3 "Select a File to Begin" at bounding box center [683, 231] width 147 height 21
click at [692, 151] on icon at bounding box center [683, 168] width 35 height 35
click at [667, 151] on icon at bounding box center [683, 168] width 35 height 35
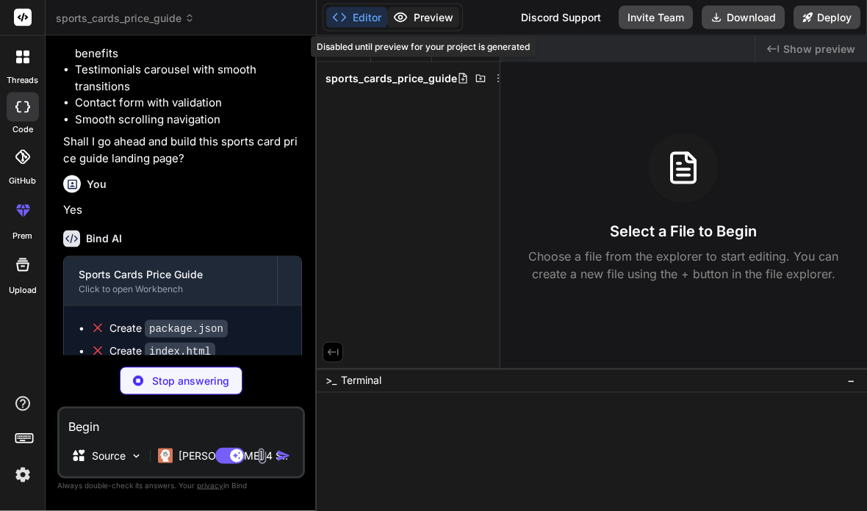
scroll to position [31, 0]
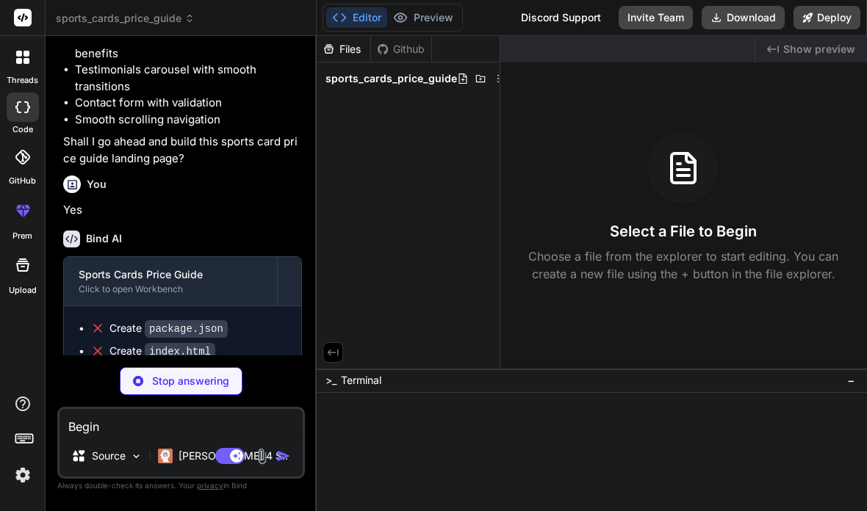
click at [131, 436] on textarea "Begin" at bounding box center [181, 422] width 243 height 26
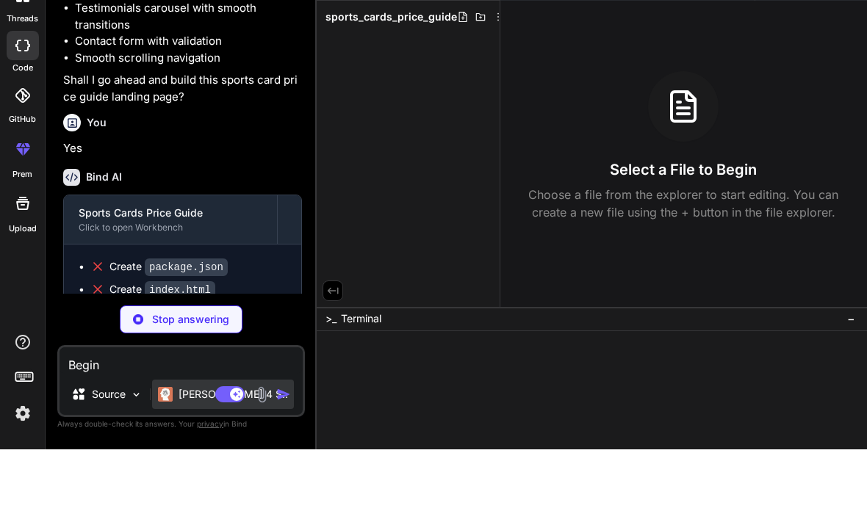
click at [173, 449] on img at bounding box center [165, 456] width 15 height 15
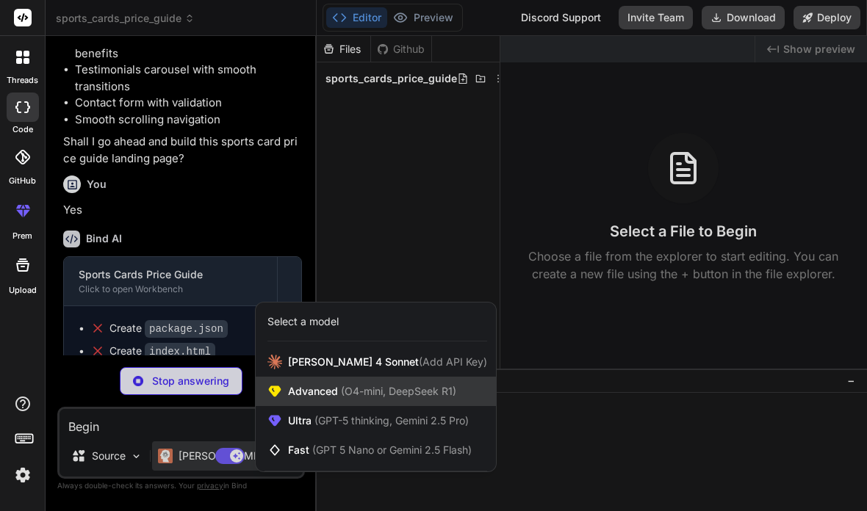
click at [287, 383] on div "Advanced (O4-mini, DeepSeek R1)" at bounding box center [376, 391] width 240 height 29
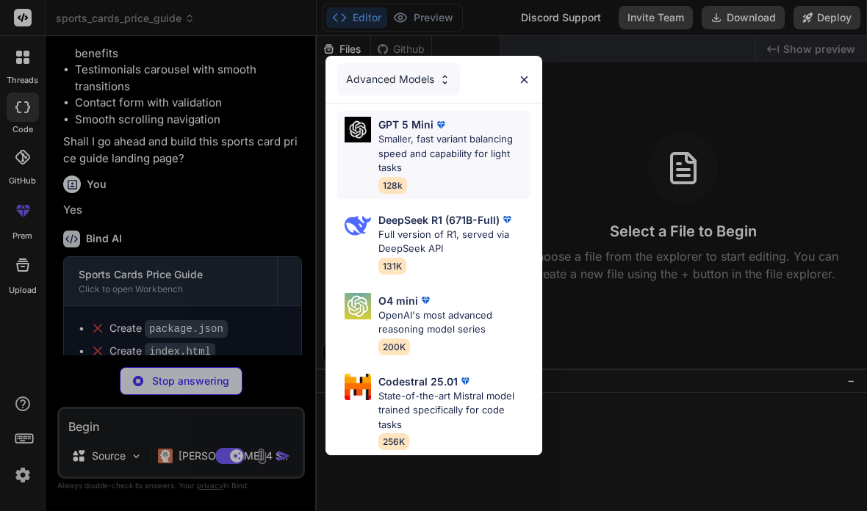
click at [381, 145] on p "Smaller, fast variant balancing speed and capability for light tasks" at bounding box center [454, 153] width 152 height 43
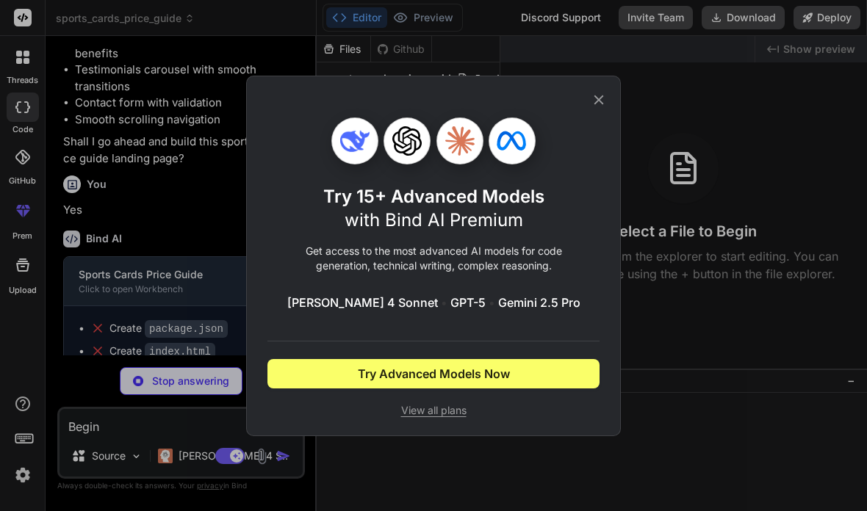
click at [600, 96] on icon at bounding box center [599, 100] width 16 height 16
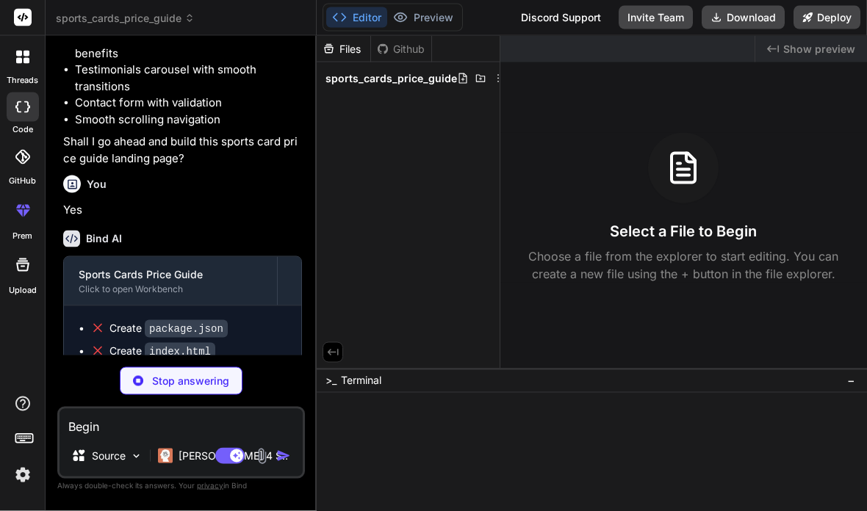
scroll to position [0, 0]
click at [15, 17] on rect at bounding box center [23, 18] width 18 height 18
click at [24, 75] on label "threads" at bounding box center [23, 80] width 32 height 12
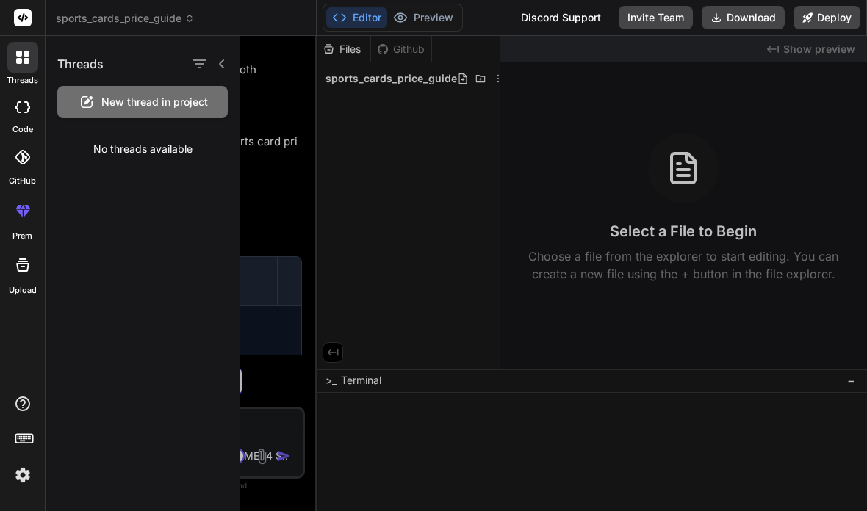
click at [16, 55] on icon at bounding box center [22, 57] width 13 height 13
click at [82, 104] on icon at bounding box center [87, 102] width 12 height 12
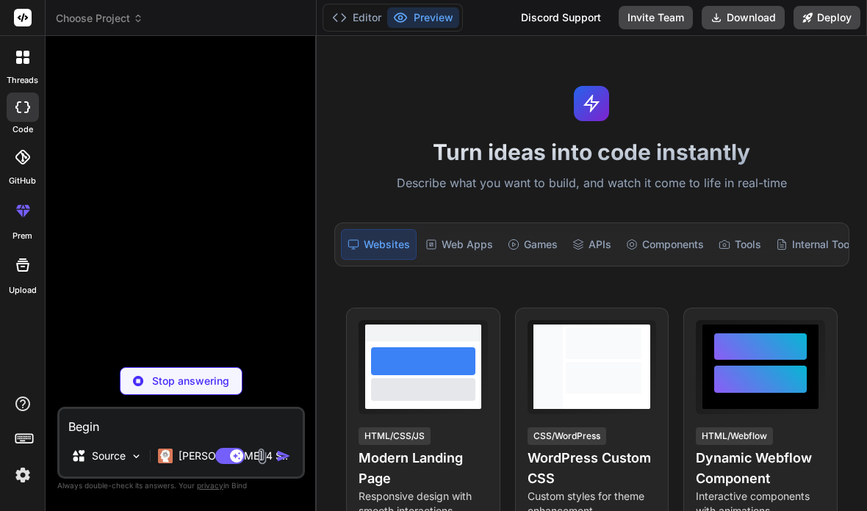
click at [120, 436] on textarea "Begin" at bounding box center [181, 422] width 243 height 26
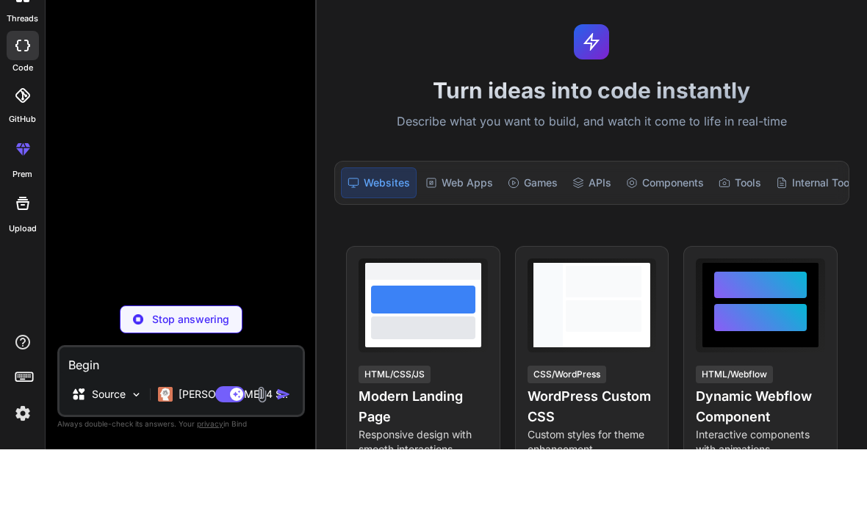
click at [118, 409] on textarea "Begin" at bounding box center [181, 422] width 243 height 26
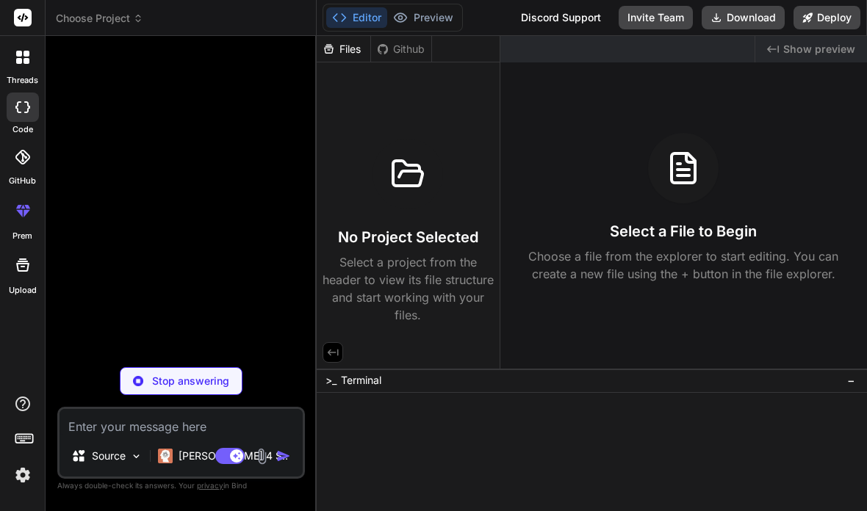
scroll to position [0, 0]
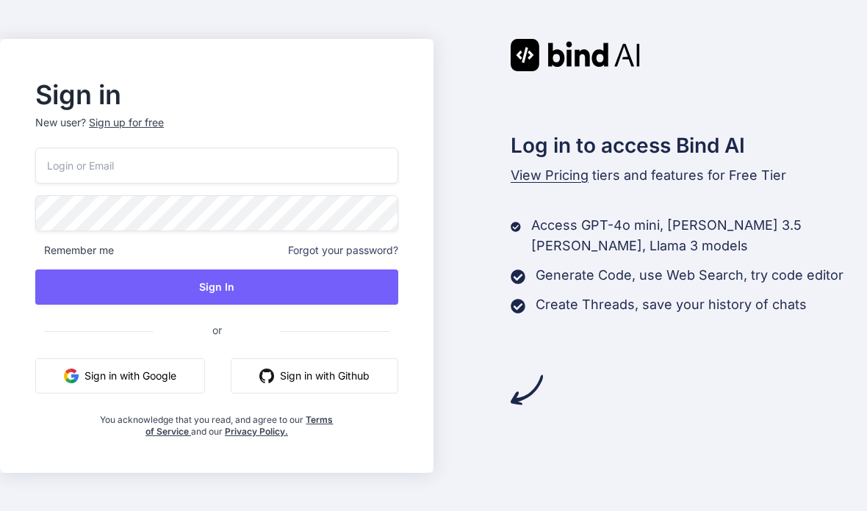
click at [295, 394] on button "Sign in with Github" at bounding box center [315, 376] width 168 height 35
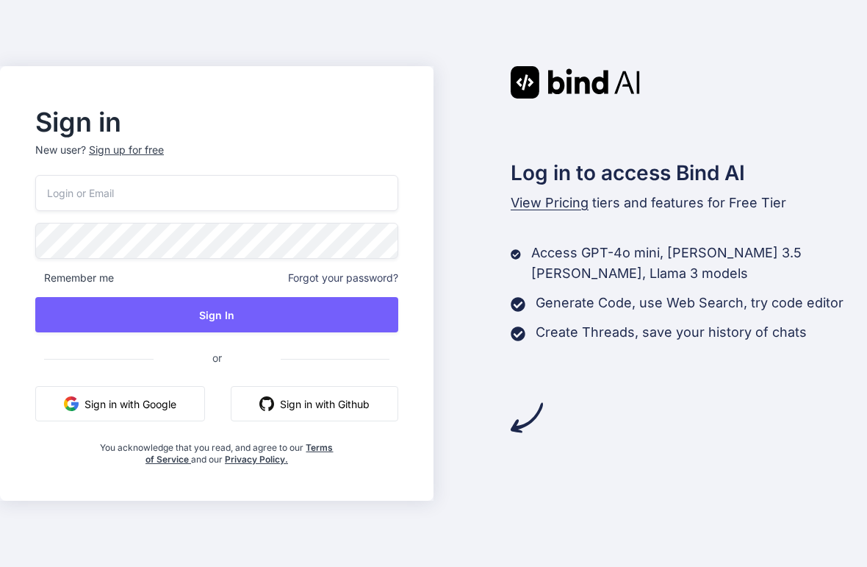
click at [135, 445] on div "Remember me Forgot your password? Sign In or Sign in with Google Sign in with G…" at bounding box center [216, 320] width 363 height 290
click at [157, 421] on button "Sign in with Google" at bounding box center [120, 403] width 170 height 35
click at [106, 397] on div "Remember me Forgot your password? Sign In or Sign in with Google Sign in with G…" at bounding box center [216, 320] width 363 height 290
click at [96, 405] on button "Sign in with Google" at bounding box center [120, 403] width 170 height 35
